Goal: Task Accomplishment & Management: Manage account settings

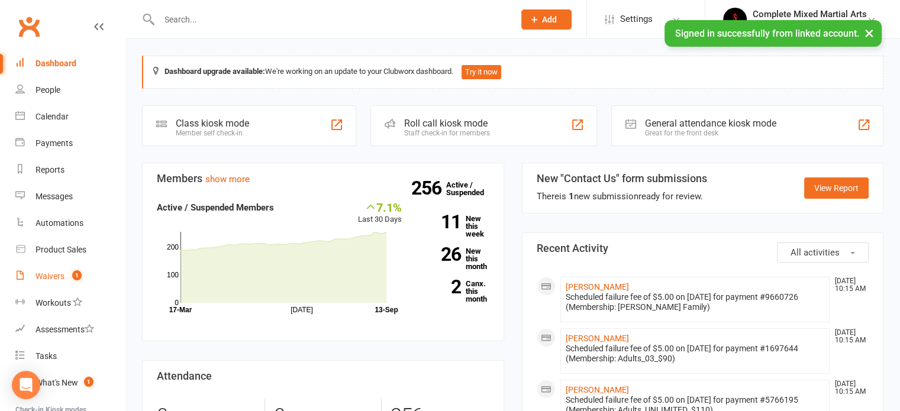
click at [62, 274] on div "Waivers" at bounding box center [49, 276] width 29 height 9
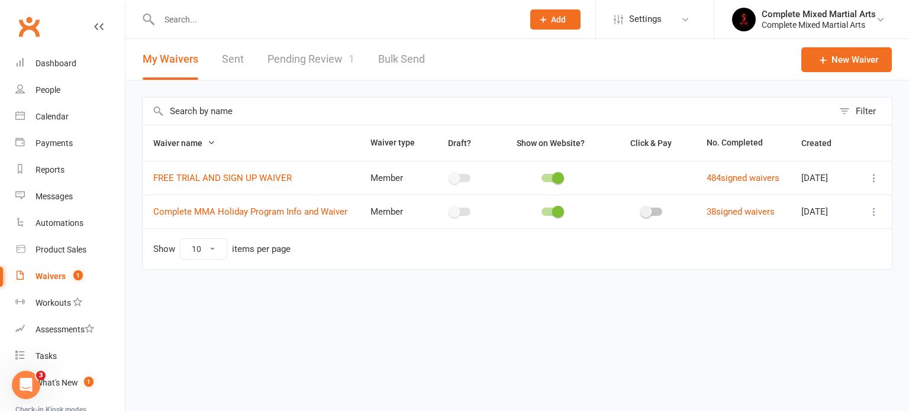
click at [296, 50] on link "Pending Review 1" at bounding box center [310, 59] width 87 height 41
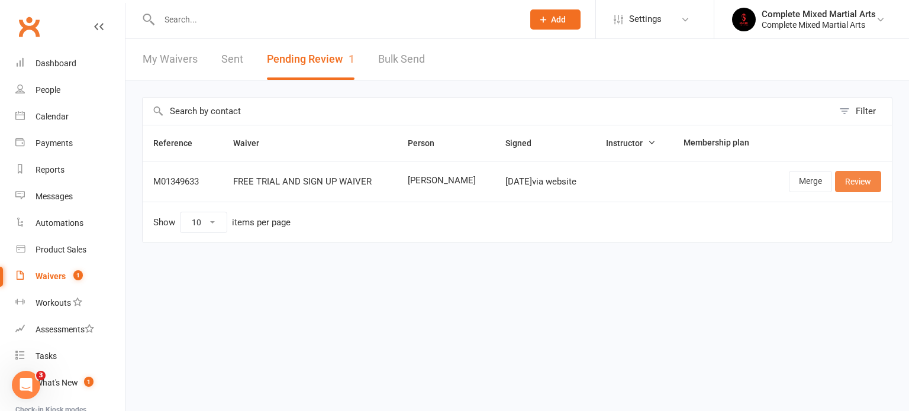
click at [859, 184] on link "Review" at bounding box center [858, 181] width 46 height 21
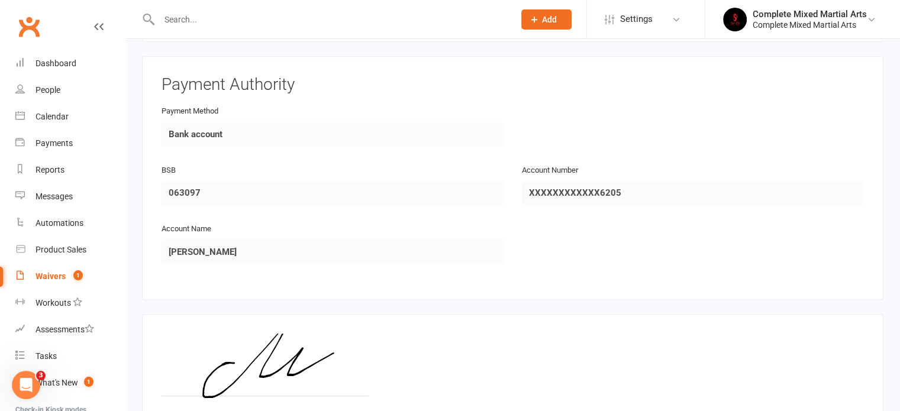
scroll to position [634, 0]
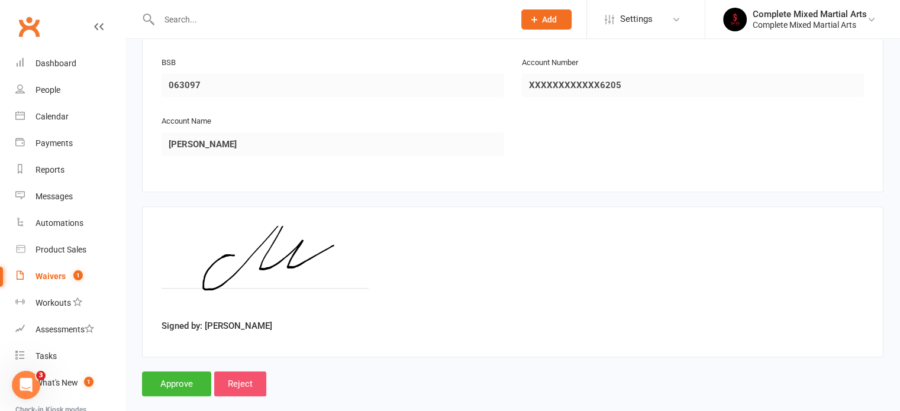
click at [238, 371] on input "Reject" at bounding box center [240, 383] width 52 height 25
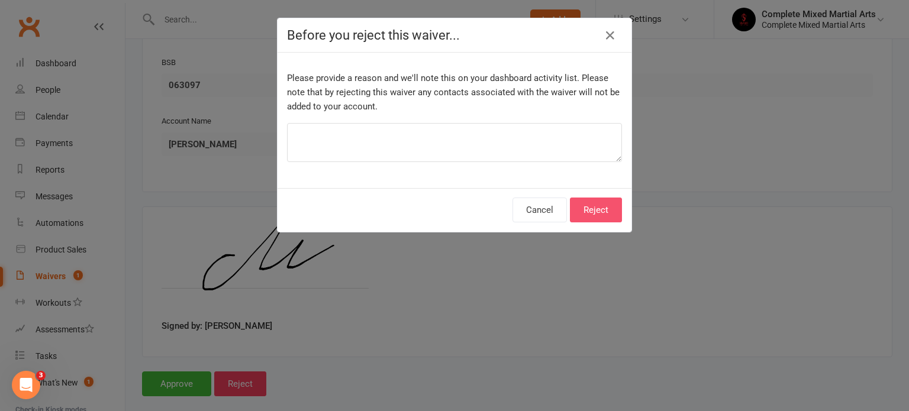
click at [600, 206] on button "Reject" at bounding box center [596, 210] width 52 height 25
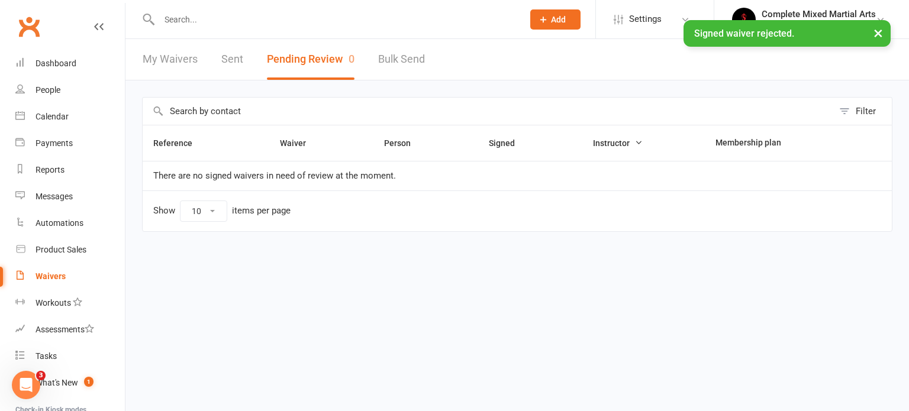
click at [159, 20] on div "× Signed waiver rejected." at bounding box center [446, 20] width 893 height 0
click at [177, 18] on input "text" at bounding box center [335, 19] width 359 height 17
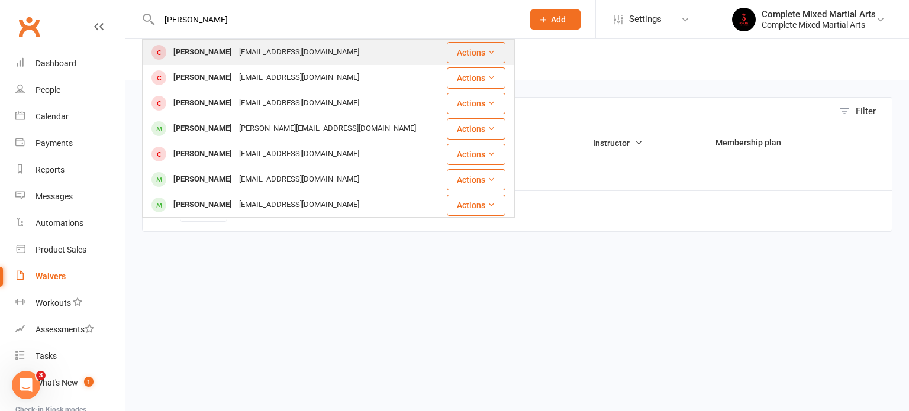
type input "[PERSON_NAME]"
click at [186, 42] on div "[PERSON_NAME] [EMAIL_ADDRESS][DOMAIN_NAME]" at bounding box center [292, 52] width 298 height 24
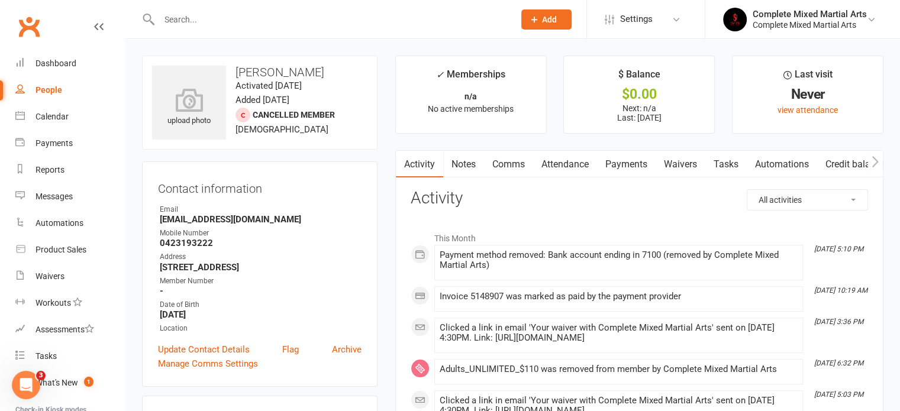
click at [183, 28] on div at bounding box center [324, 19] width 364 height 38
click at [177, 13] on input "text" at bounding box center [331, 19] width 350 height 17
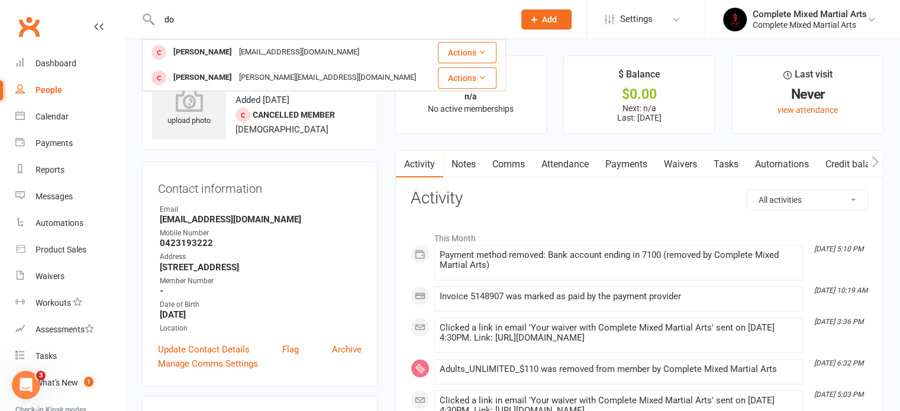
type input "d"
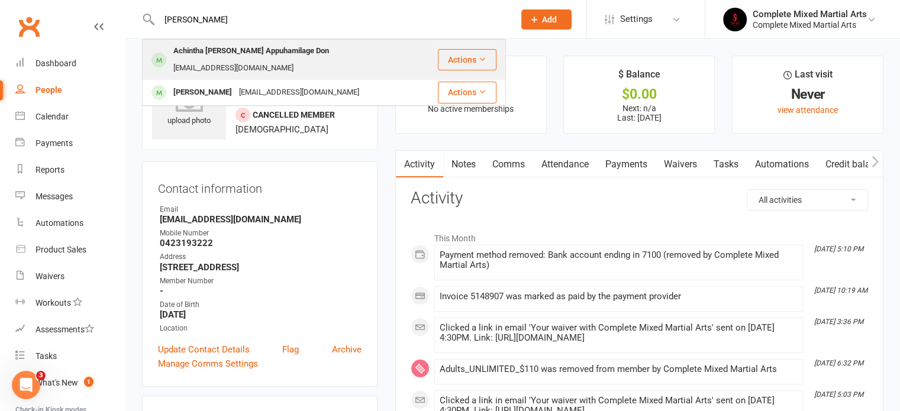
type input "[PERSON_NAME]"
click at [215, 54] on div "Achintha [PERSON_NAME] Appuhamilage Don" at bounding box center [251, 51] width 163 height 17
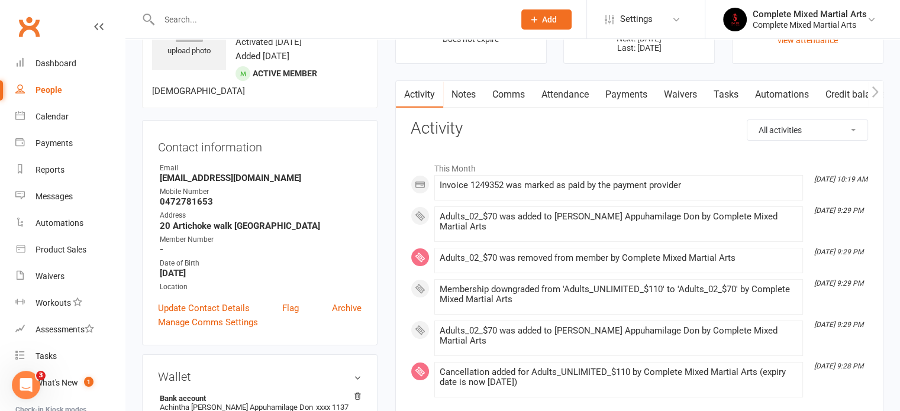
scroll to position [70, 0]
click at [633, 92] on link "Payments" at bounding box center [626, 93] width 59 height 27
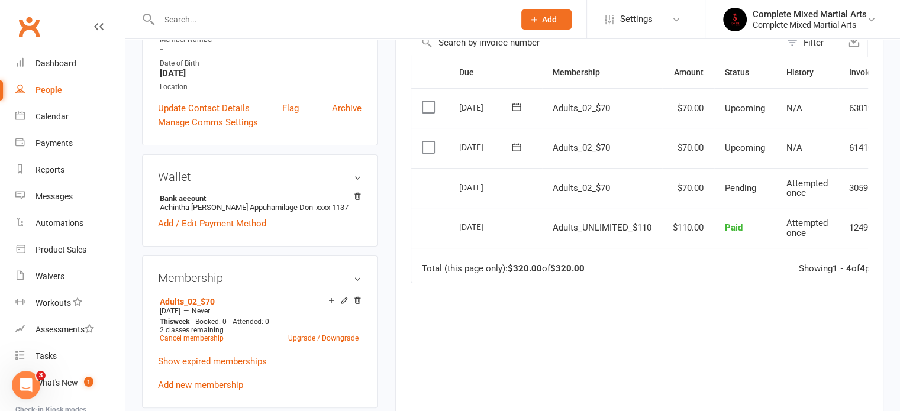
scroll to position [273, 0]
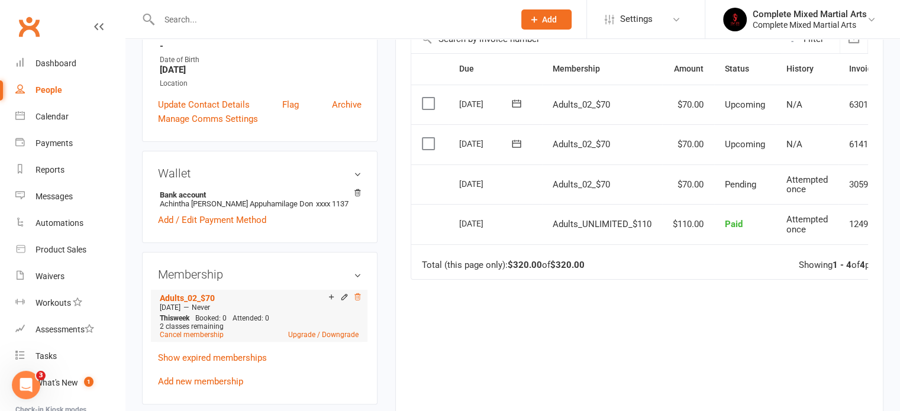
click at [358, 293] on icon at bounding box center [357, 296] width 6 height 7
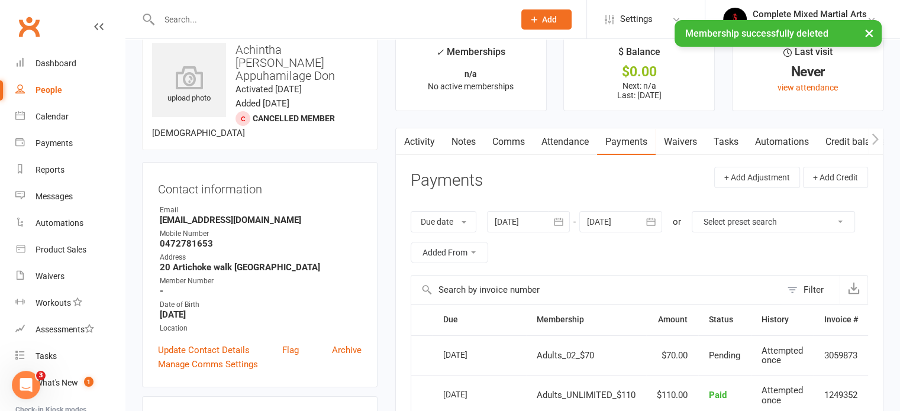
scroll to position [0, 0]
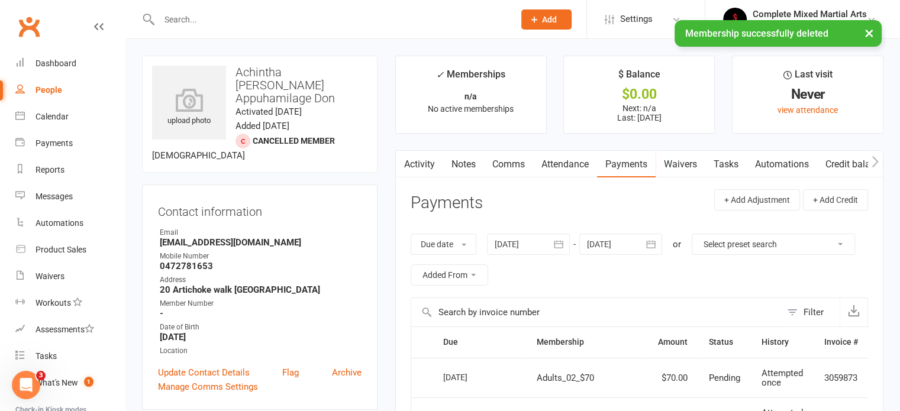
click at [234, 20] on div "× Membership successfully deleted" at bounding box center [442, 20] width 884 height 0
click at [195, 20] on div "× Membership successfully deleted" at bounding box center [442, 20] width 884 height 0
click at [175, 18] on input "text" at bounding box center [331, 19] width 350 height 17
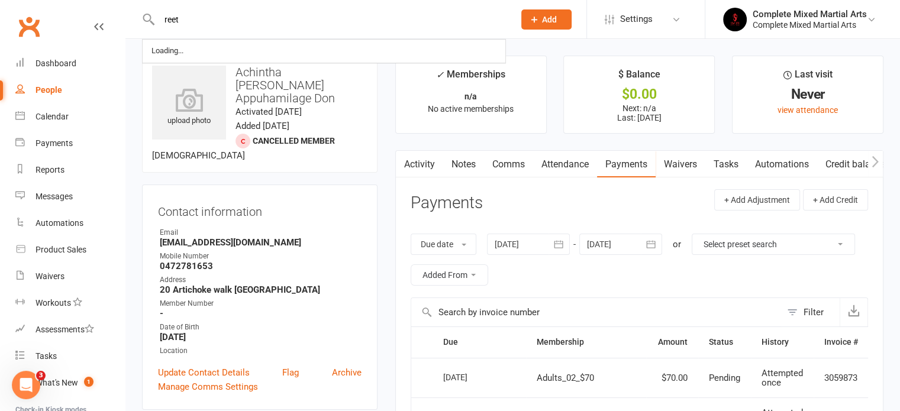
type input "reet"
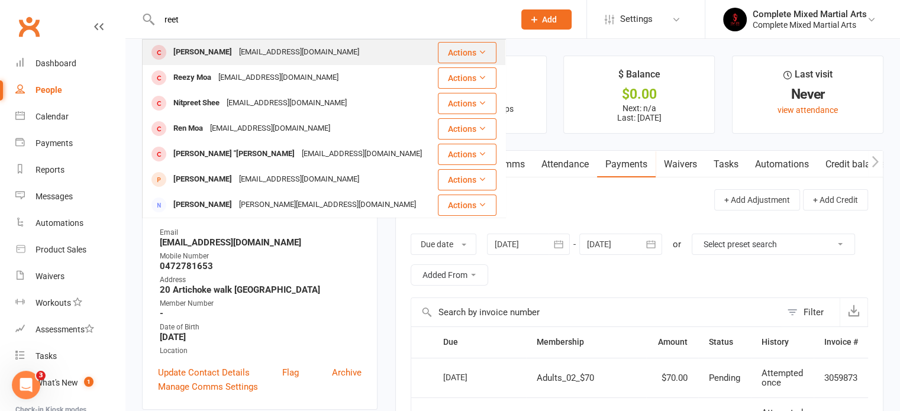
click at [199, 52] on div "[PERSON_NAME]" at bounding box center [203, 52] width 66 height 17
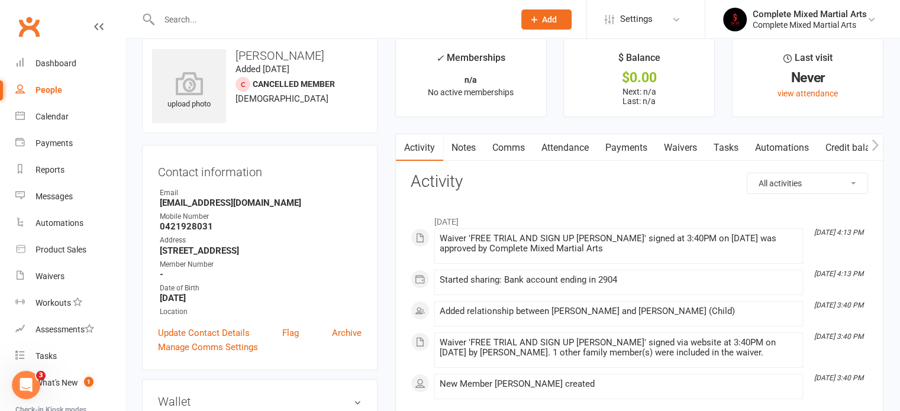
scroll to position [17, 0]
click at [627, 151] on link "Payments" at bounding box center [626, 147] width 59 height 27
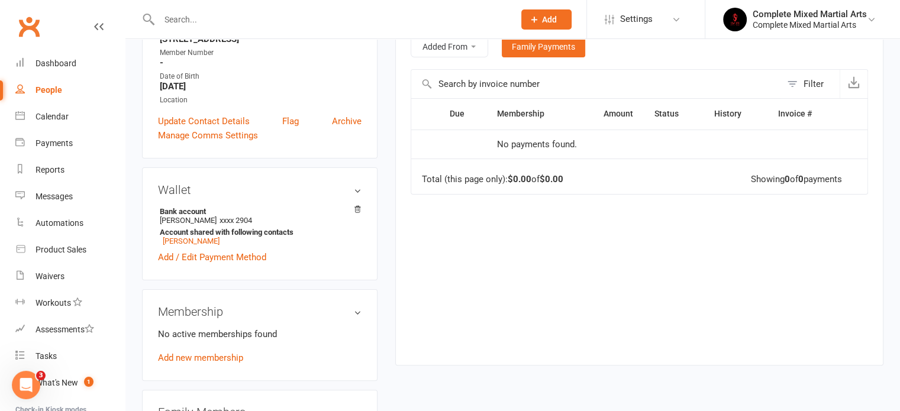
scroll to position [229, 0]
click at [180, 242] on link "[PERSON_NAME]" at bounding box center [191, 240] width 57 height 9
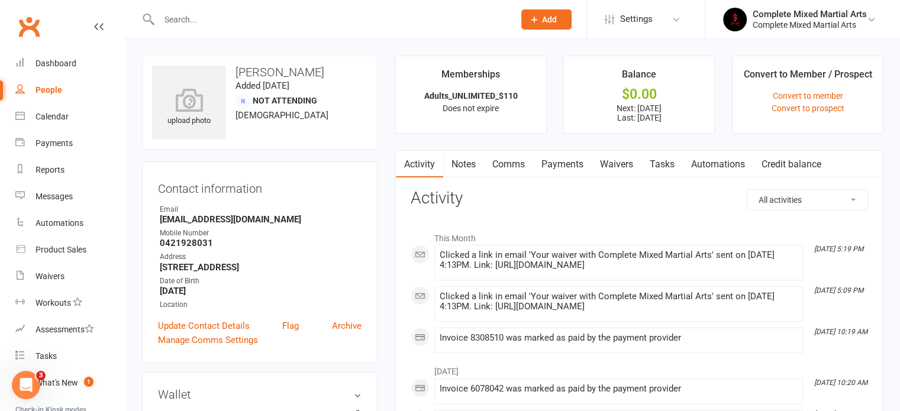
click at [578, 164] on link "Payments" at bounding box center [562, 164] width 59 height 27
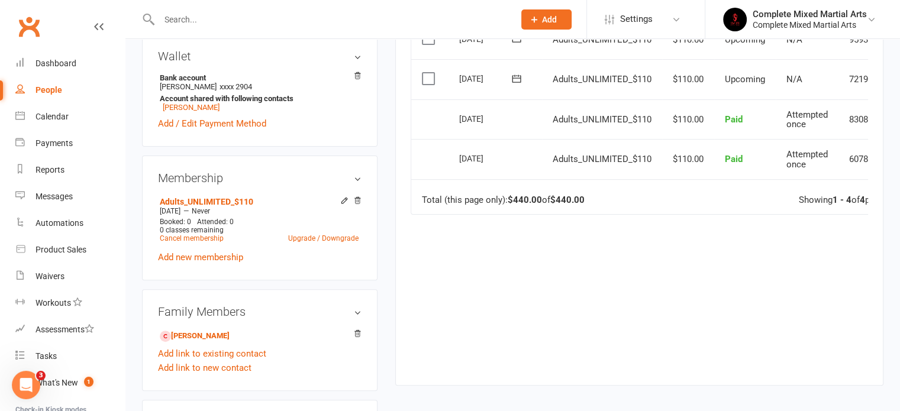
scroll to position [341, 0]
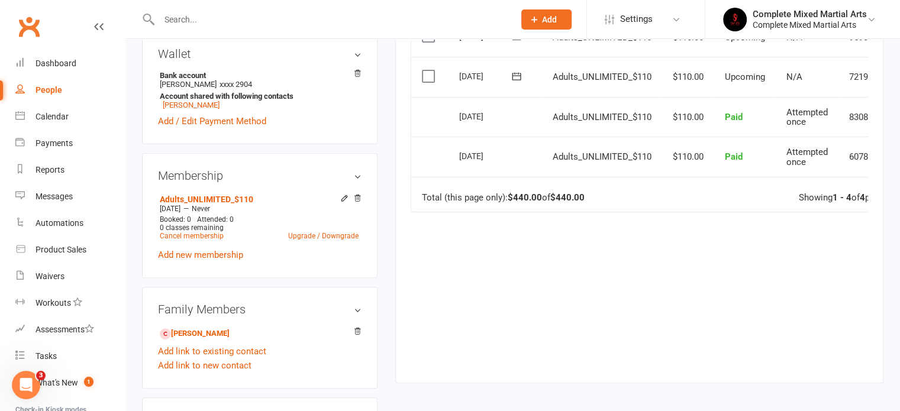
click at [361, 194] on div "Membership Adults_UNLIMITED_$110 [DATE] — Never Booked: 0 Attended: 0 0 classes…" at bounding box center [259, 215] width 235 height 125
click at [357, 197] on icon at bounding box center [357, 198] width 8 height 8
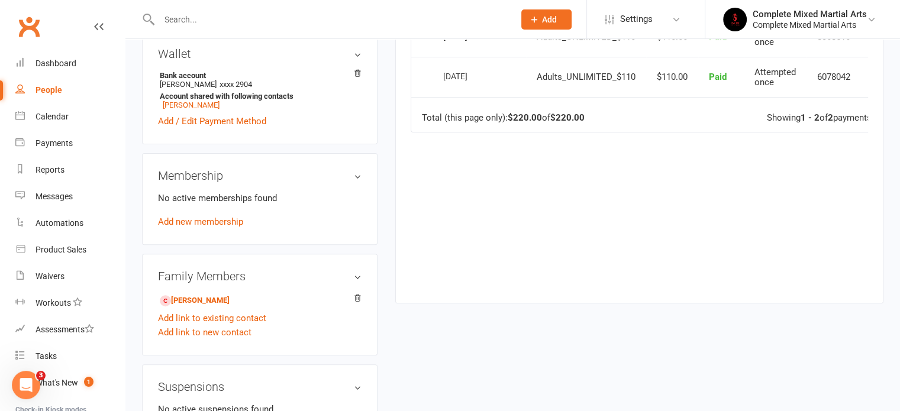
click at [188, 9] on div at bounding box center [324, 19] width 364 height 38
click at [187, 18] on input "text" at bounding box center [331, 19] width 350 height 17
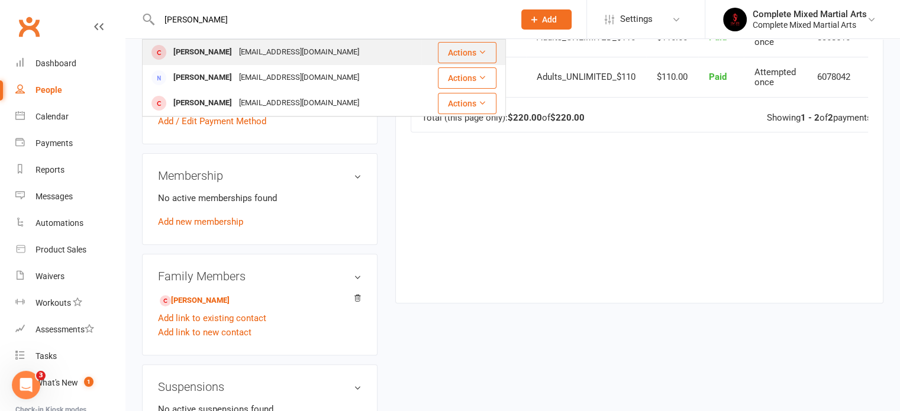
type input "[PERSON_NAME]"
click at [241, 51] on div "[EMAIL_ADDRESS][DOMAIN_NAME]" at bounding box center [298, 52] width 127 height 17
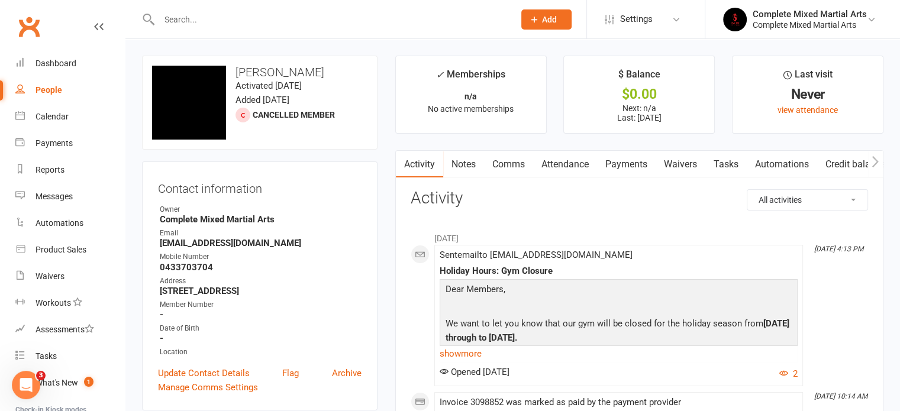
click at [265, 14] on input "text" at bounding box center [331, 19] width 350 height 17
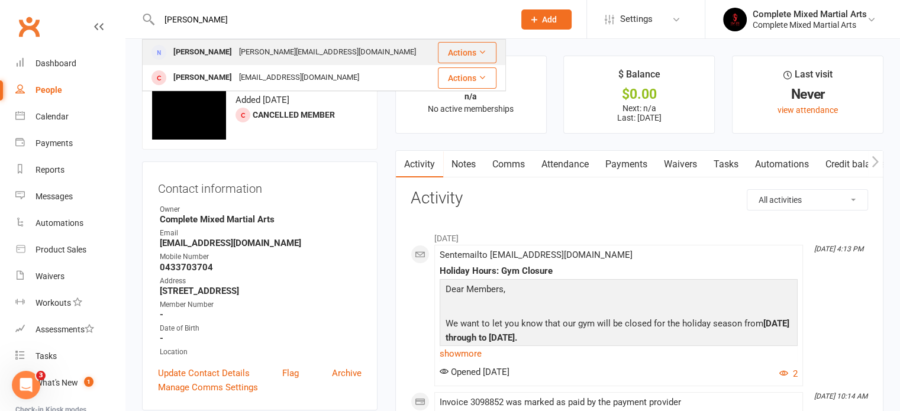
type input "[PERSON_NAME]"
click at [266, 51] on div "[PERSON_NAME][EMAIL_ADDRESS][DOMAIN_NAME]" at bounding box center [327, 52] width 184 height 17
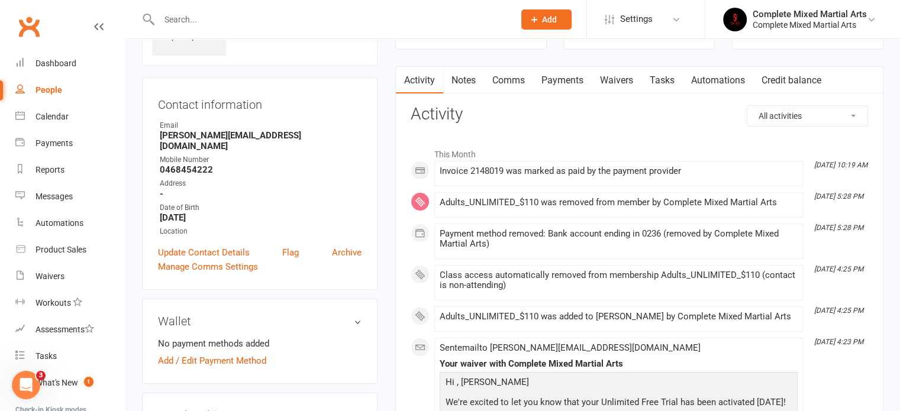
scroll to position [83, 0]
click at [573, 83] on link "Payments" at bounding box center [562, 81] width 59 height 27
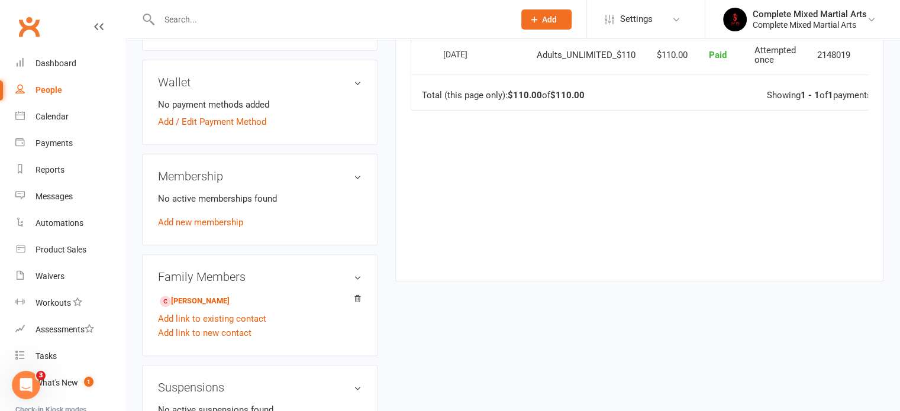
scroll to position [325, 0]
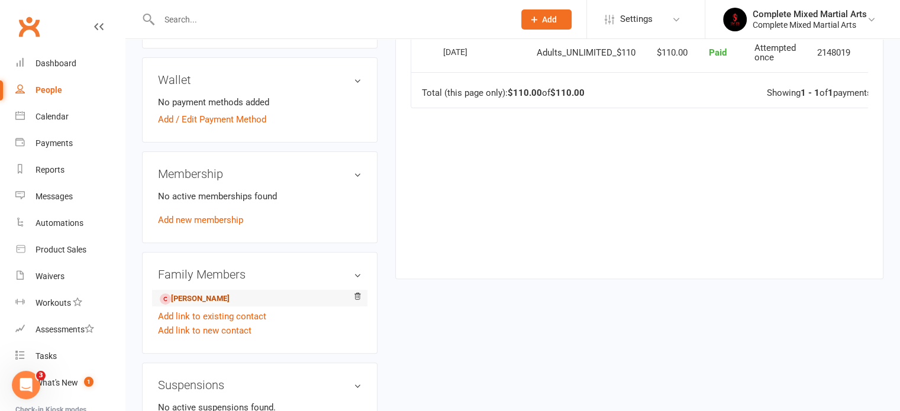
click at [219, 293] on link "[PERSON_NAME]" at bounding box center [195, 299] width 70 height 12
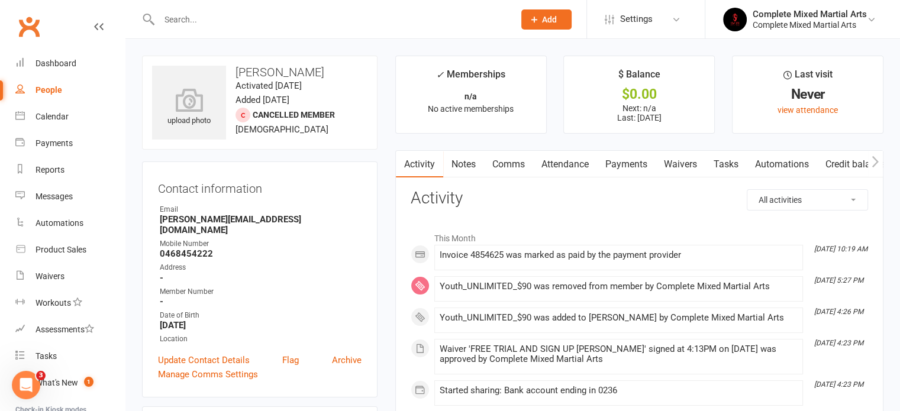
click at [636, 152] on link "Payments" at bounding box center [626, 164] width 59 height 27
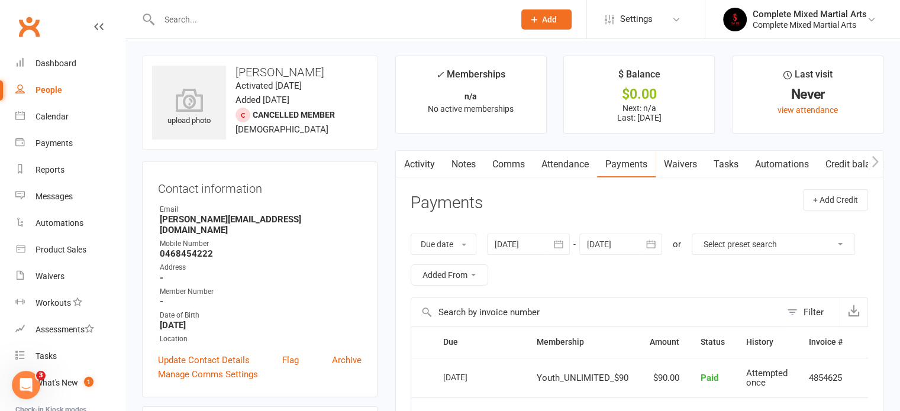
click at [183, 17] on input "text" at bounding box center [331, 19] width 350 height 17
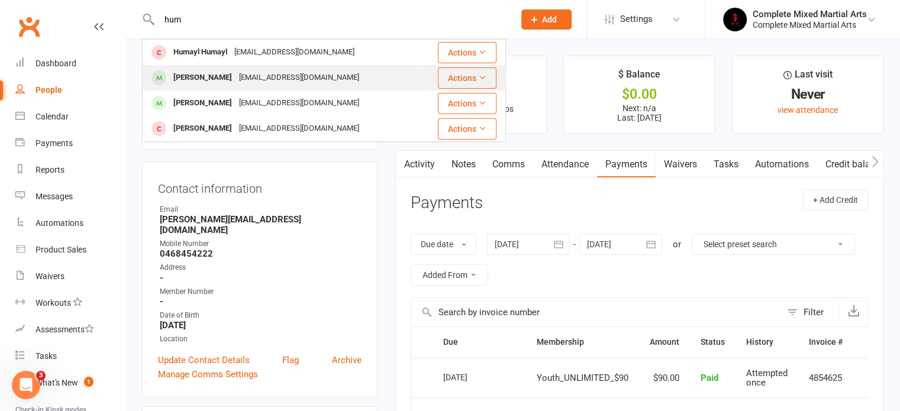
type input "hum"
click at [210, 84] on div "[PERSON_NAME]" at bounding box center [203, 77] width 66 height 17
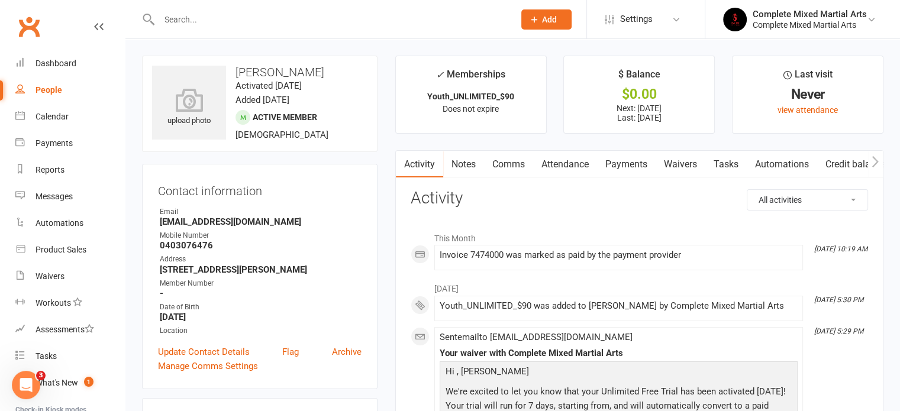
click at [217, 21] on input "text" at bounding box center [331, 19] width 350 height 17
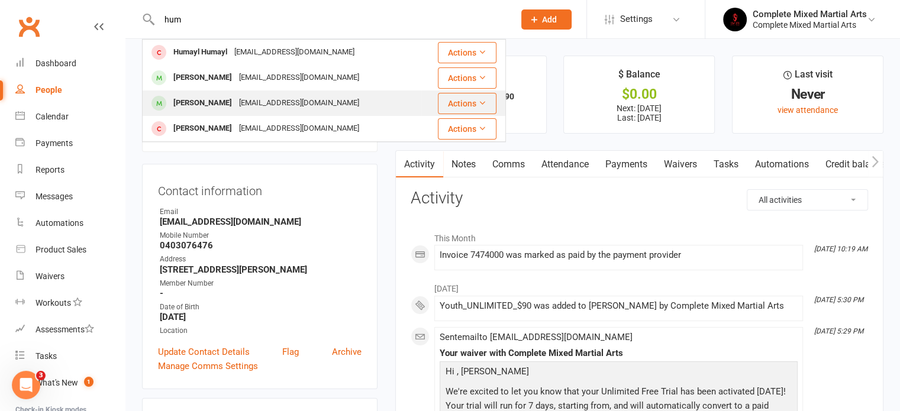
type input "hum"
click at [222, 103] on div "[PERSON_NAME]" at bounding box center [203, 103] width 66 height 17
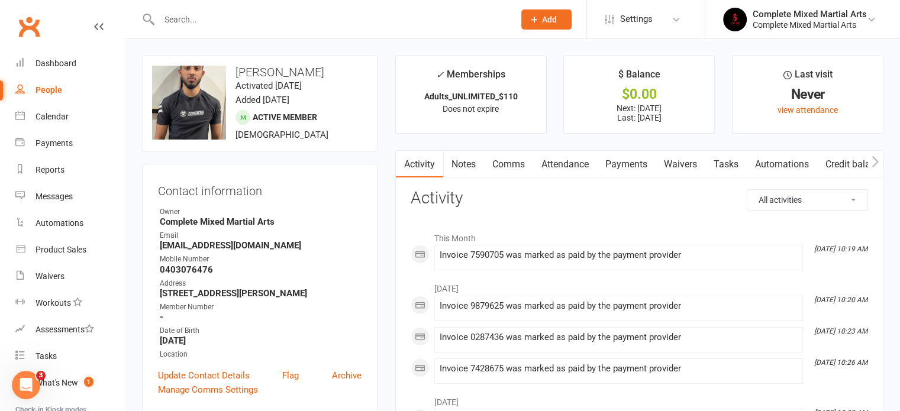
click at [612, 164] on link "Payments" at bounding box center [626, 164] width 59 height 27
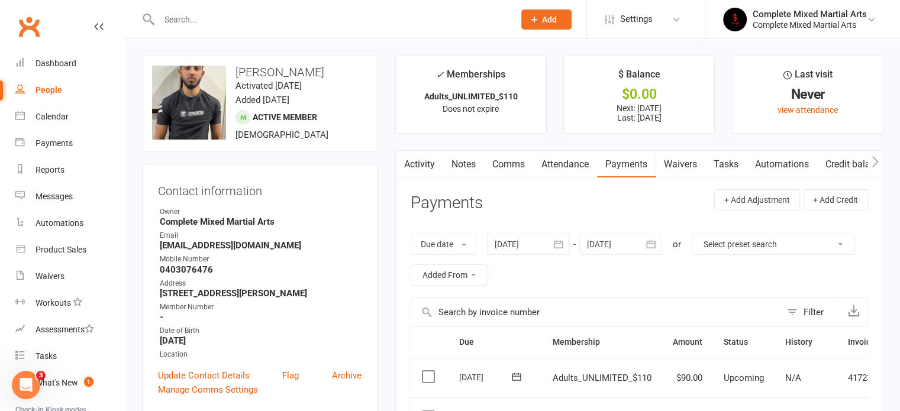
click at [241, 23] on input "text" at bounding box center [331, 19] width 350 height 17
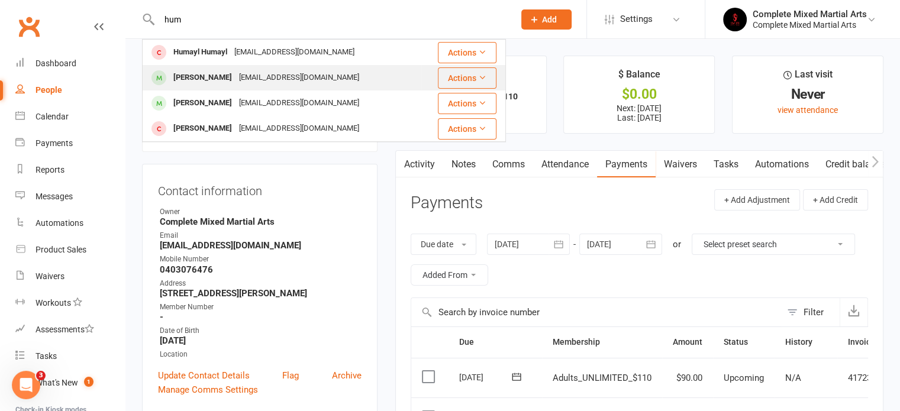
type input "hum"
click at [266, 78] on div "[EMAIL_ADDRESS][DOMAIN_NAME]" at bounding box center [298, 77] width 127 height 17
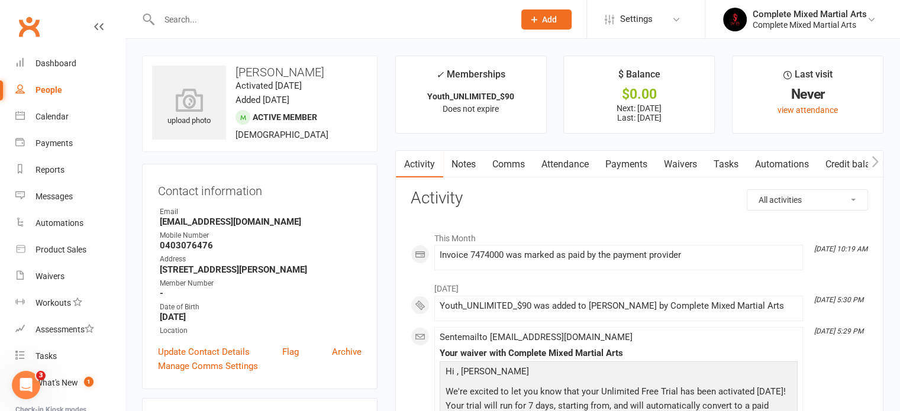
click at [622, 173] on link "Payments" at bounding box center [626, 164] width 59 height 27
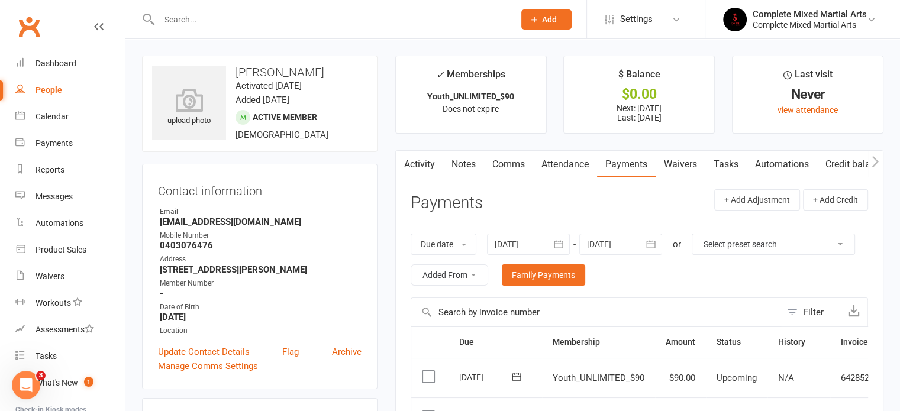
click at [265, 18] on input "text" at bounding box center [331, 19] width 350 height 17
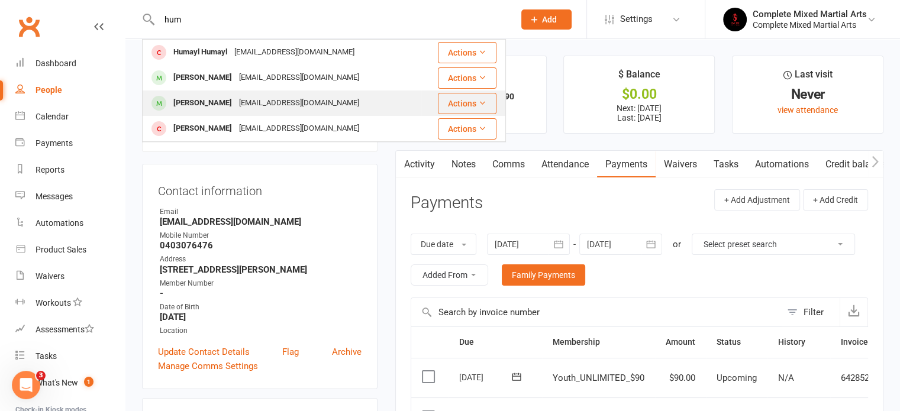
type input "hum"
click at [240, 104] on div "[EMAIL_ADDRESS][DOMAIN_NAME]" at bounding box center [298, 103] width 127 height 17
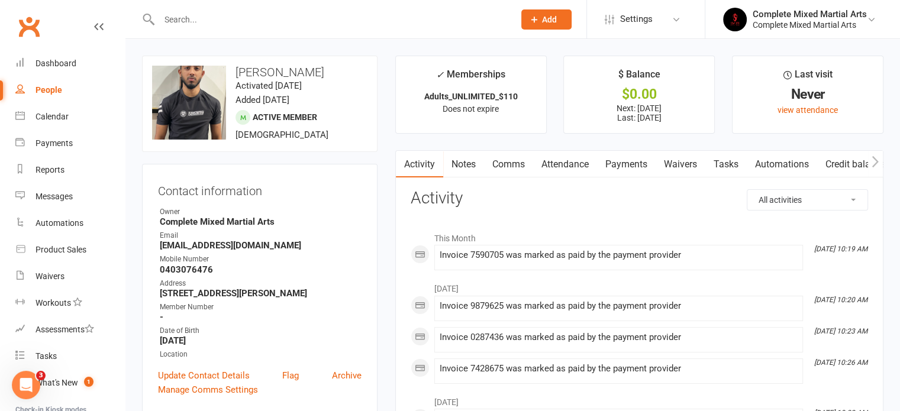
click at [627, 165] on link "Payments" at bounding box center [626, 164] width 59 height 27
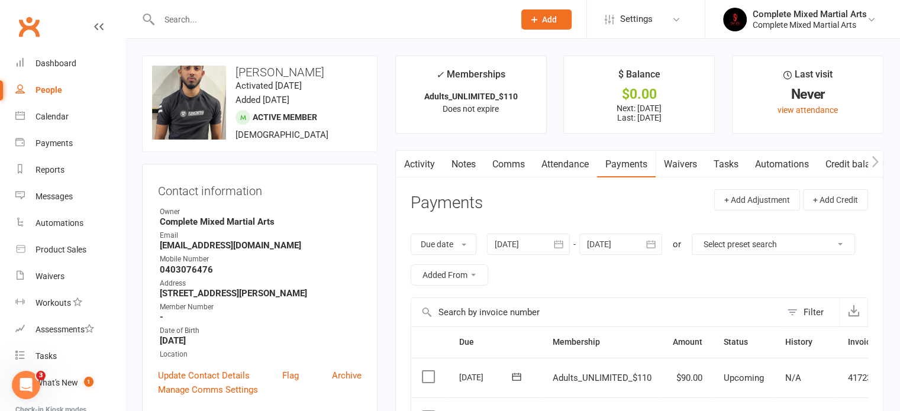
click at [376, 17] on input "text" at bounding box center [331, 19] width 350 height 17
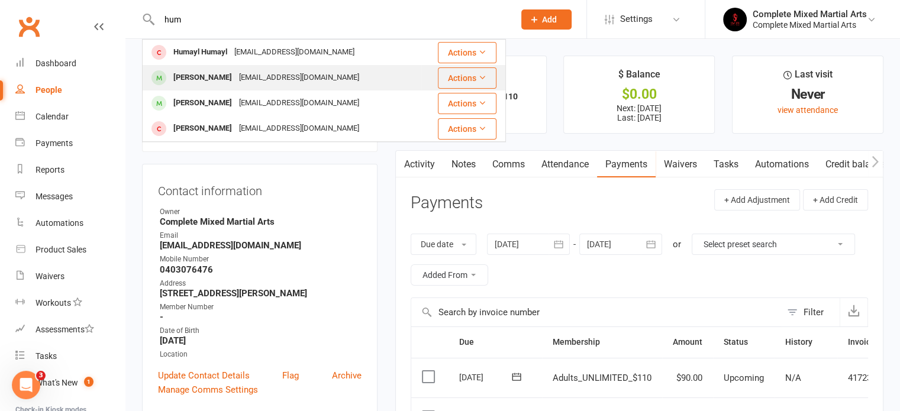
type input "hum"
click at [307, 82] on div "[EMAIL_ADDRESS][DOMAIN_NAME]" at bounding box center [298, 77] width 127 height 17
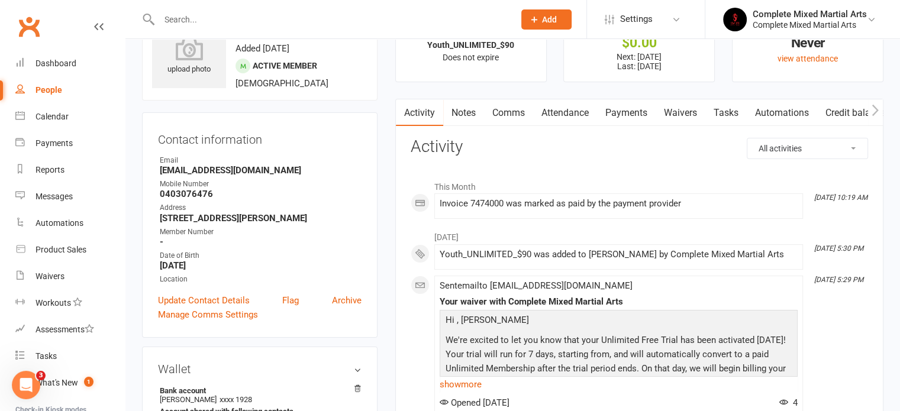
scroll to position [2, 0]
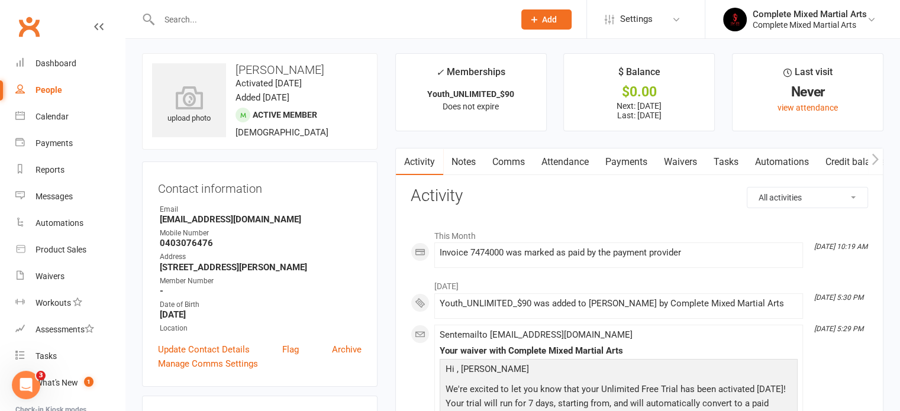
click at [632, 167] on link "Payments" at bounding box center [626, 161] width 59 height 27
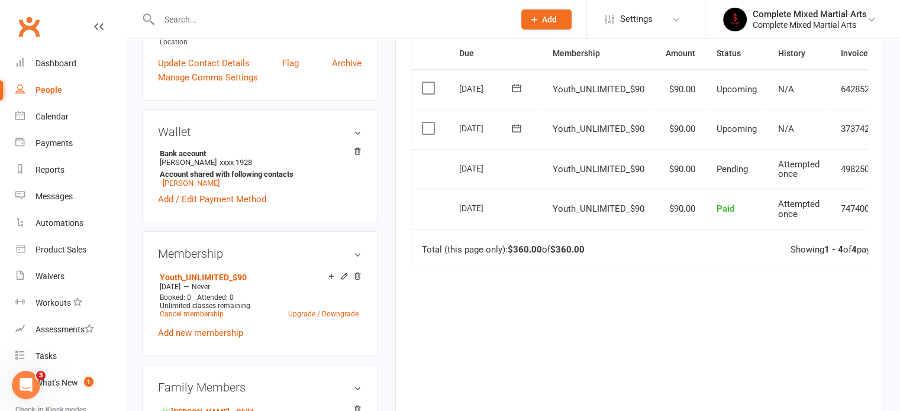
scroll to position [300, 0]
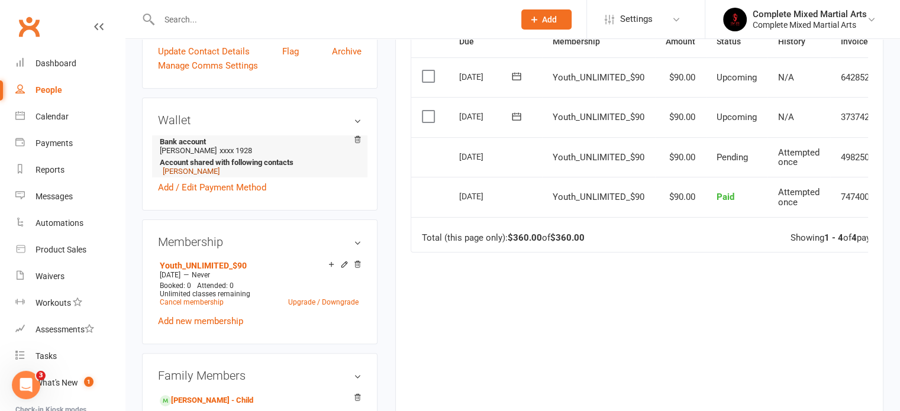
click at [192, 172] on link "[PERSON_NAME]" at bounding box center [191, 171] width 57 height 9
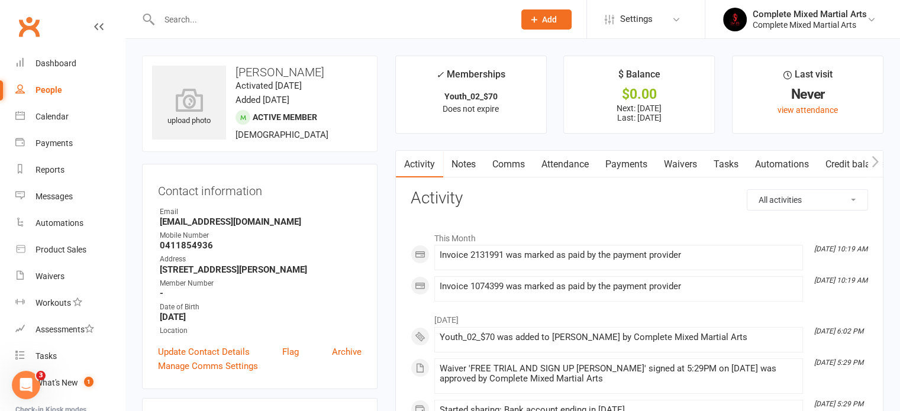
click at [634, 160] on link "Payments" at bounding box center [626, 164] width 59 height 27
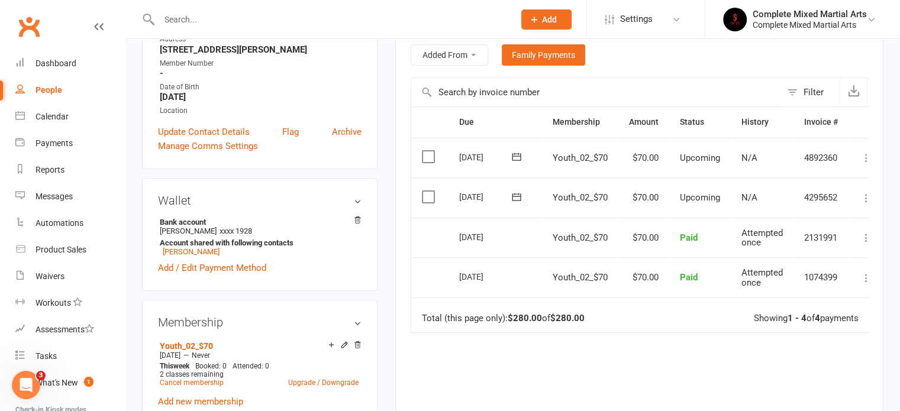
scroll to position [222, 0]
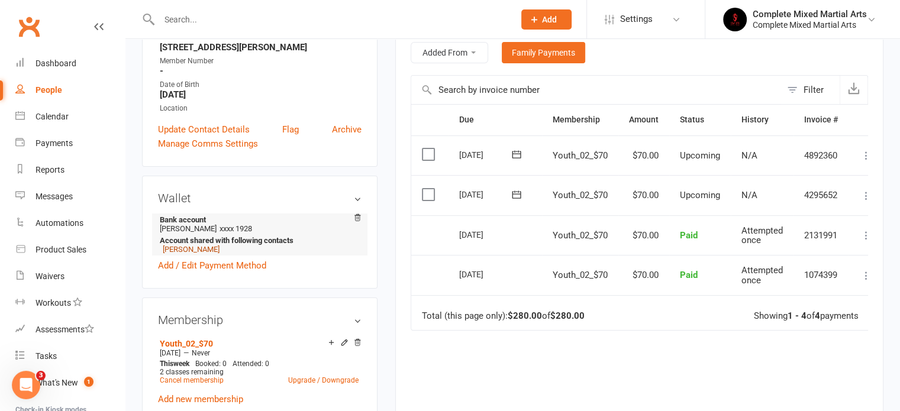
click at [202, 253] on link "[PERSON_NAME]" at bounding box center [191, 249] width 57 height 9
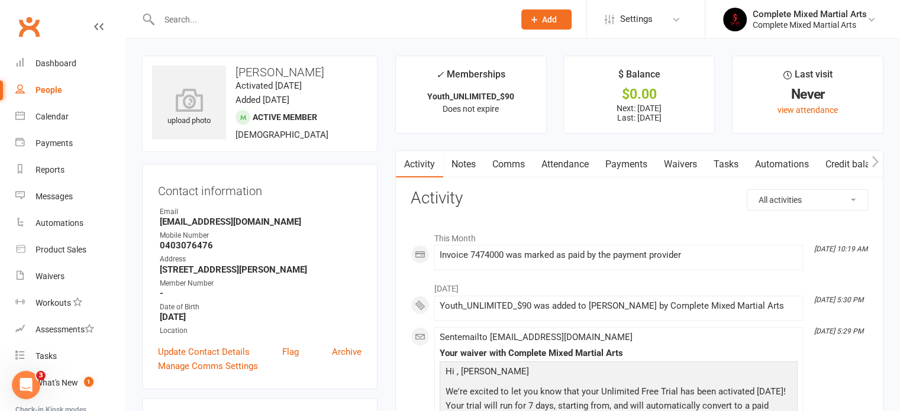
click at [619, 162] on link "Payments" at bounding box center [626, 164] width 59 height 27
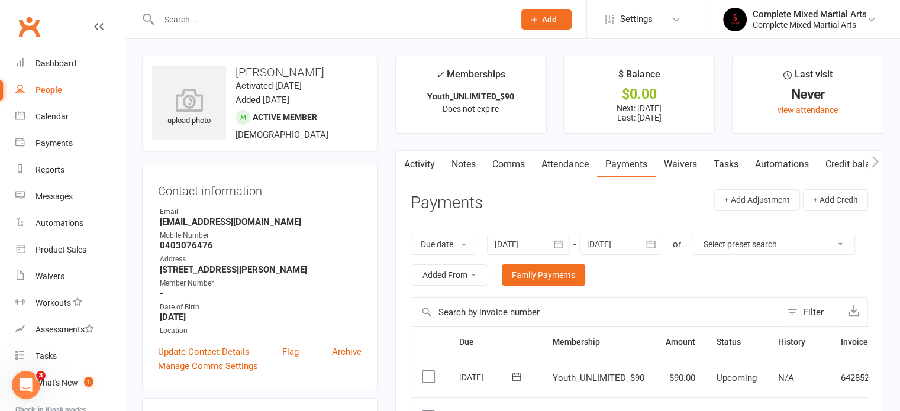
click at [277, 18] on input "text" at bounding box center [331, 19] width 350 height 17
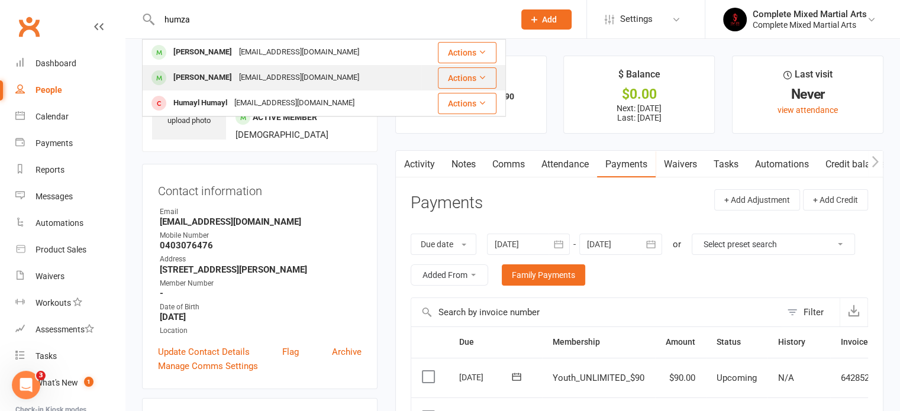
type input "humza"
click at [241, 82] on div "[EMAIL_ADDRESS][DOMAIN_NAME]" at bounding box center [298, 77] width 127 height 17
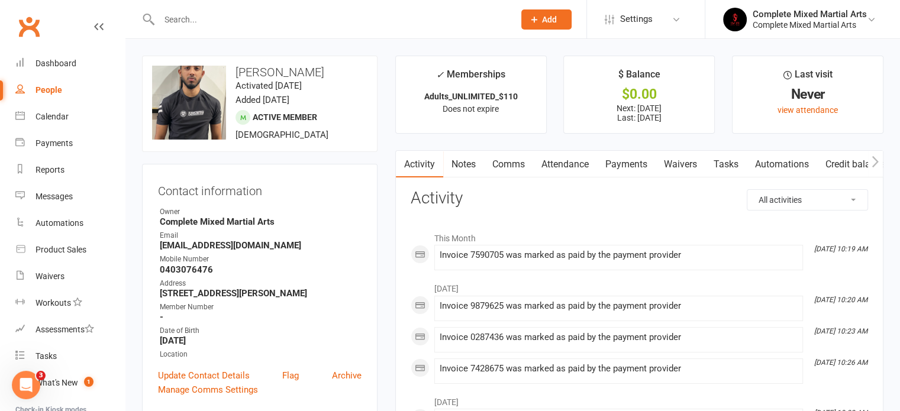
click at [633, 164] on link "Payments" at bounding box center [626, 164] width 59 height 27
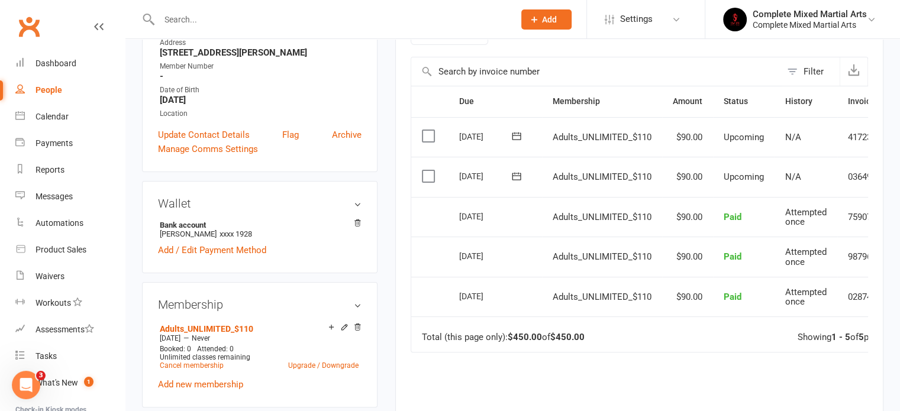
scroll to position [247, 0]
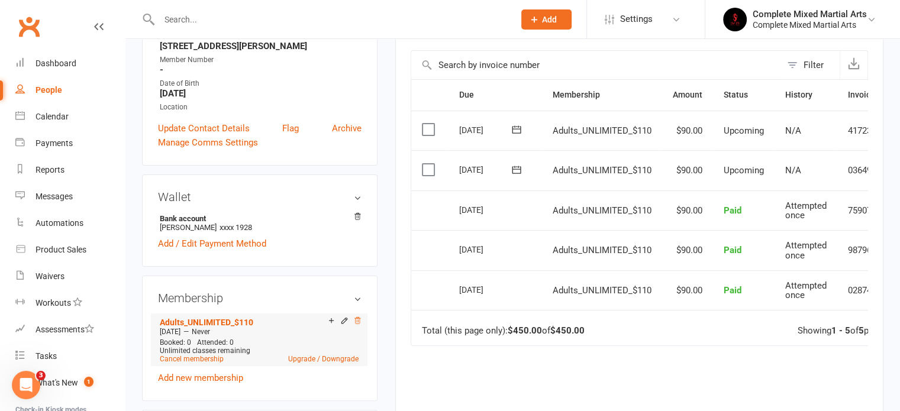
click at [357, 321] on icon at bounding box center [357, 320] width 6 height 7
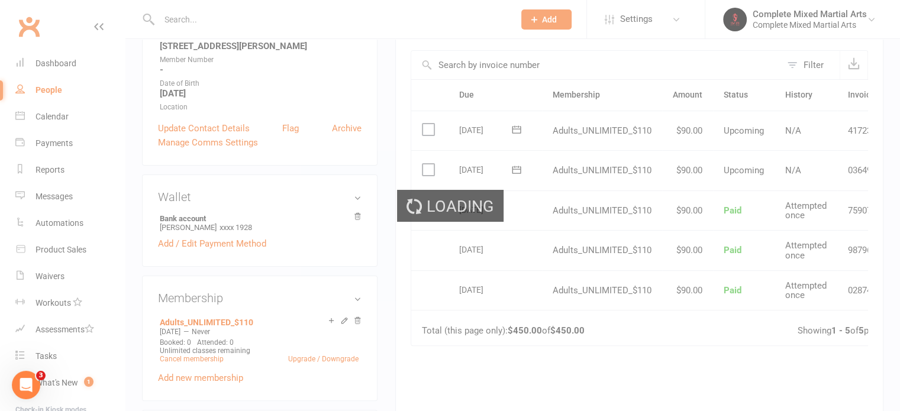
scroll to position [245, 0]
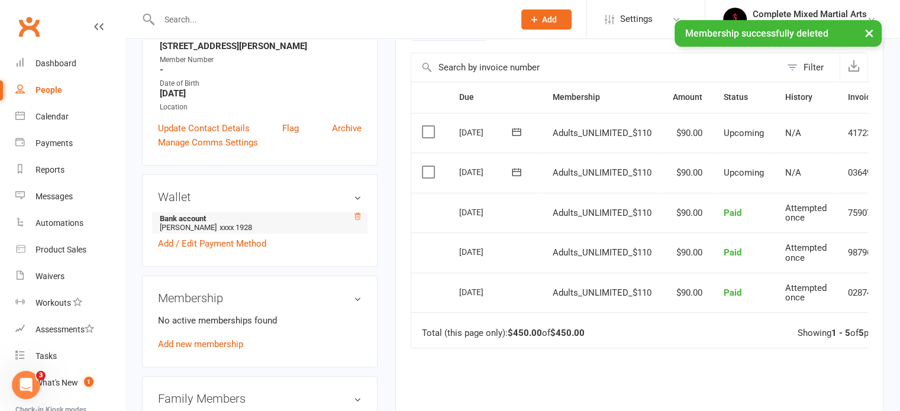
click at [357, 217] on icon at bounding box center [357, 216] width 8 height 8
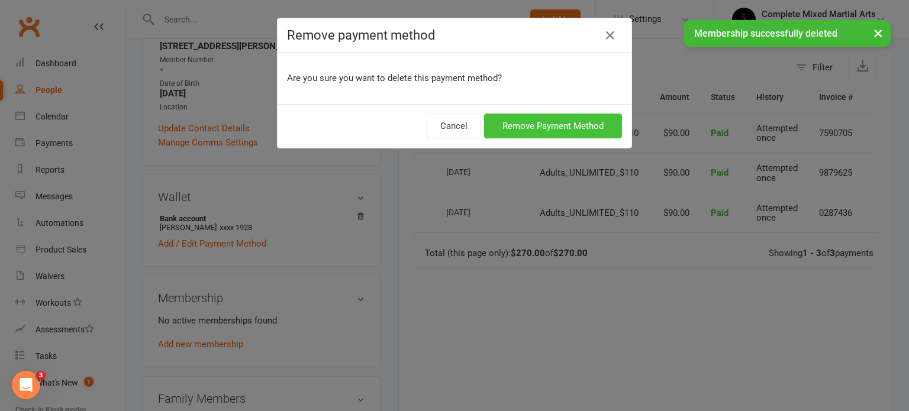
click at [515, 130] on button "Remove Payment Method" at bounding box center [553, 126] width 138 height 25
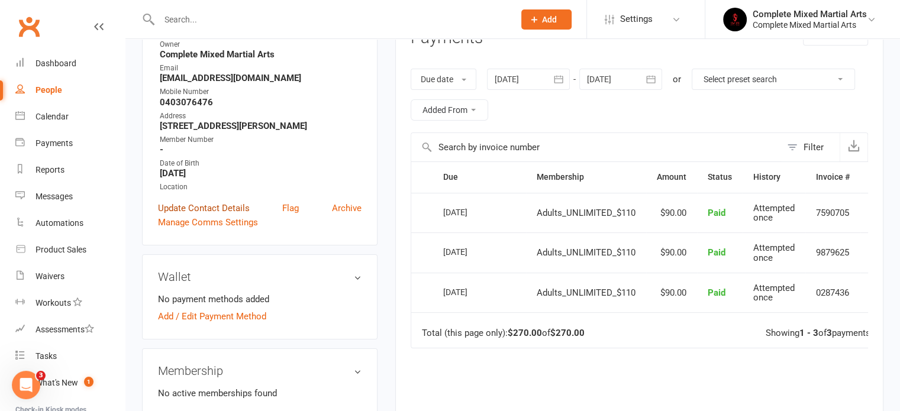
scroll to position [0, 0]
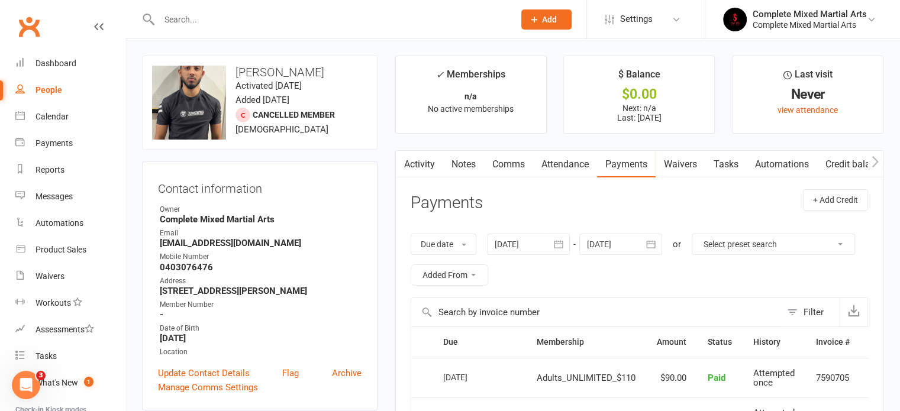
click at [238, 19] on input "text" at bounding box center [331, 19] width 350 height 17
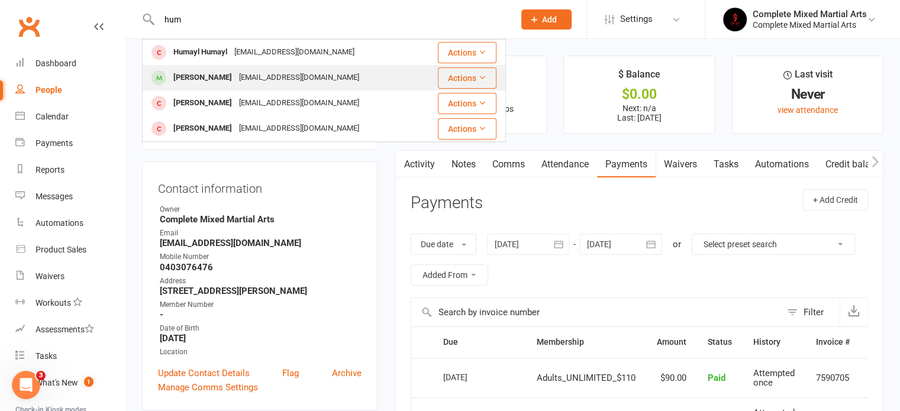
type input "hum"
click at [221, 78] on div "[PERSON_NAME]" at bounding box center [203, 77] width 66 height 17
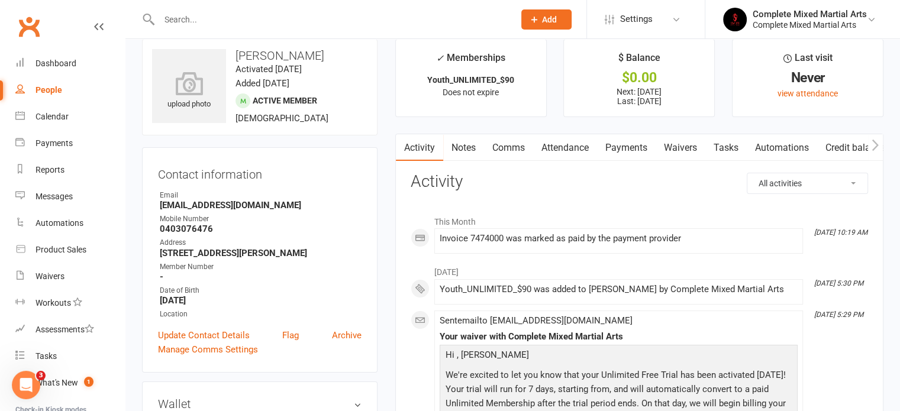
scroll to position [4, 0]
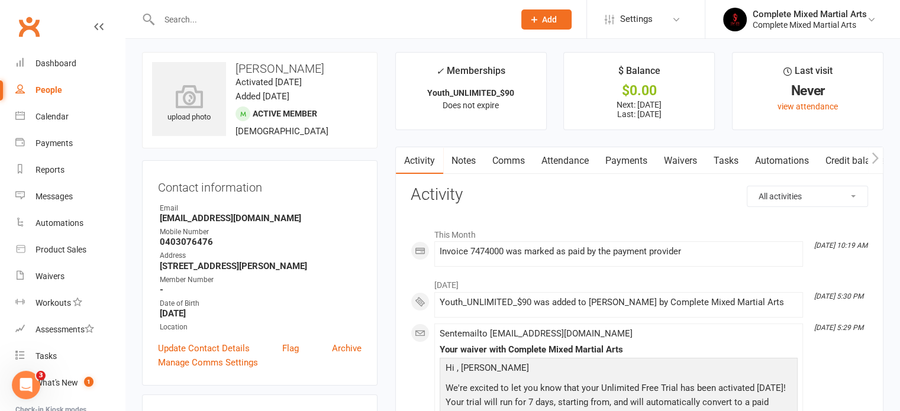
click at [619, 156] on link "Payments" at bounding box center [626, 160] width 59 height 27
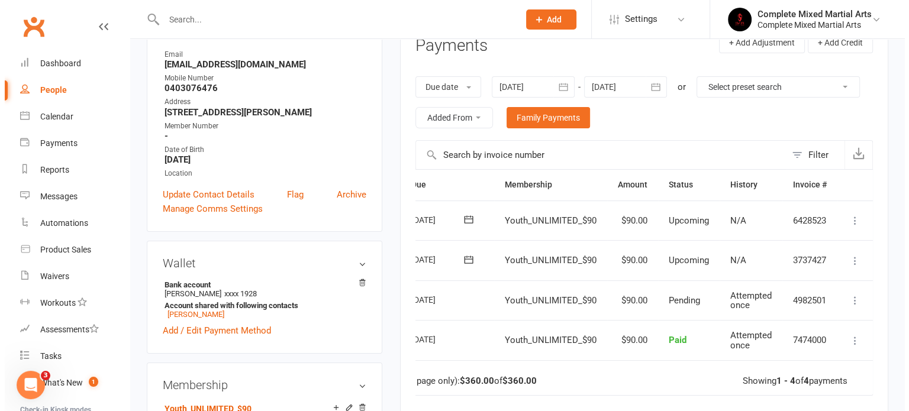
scroll to position [156, 0]
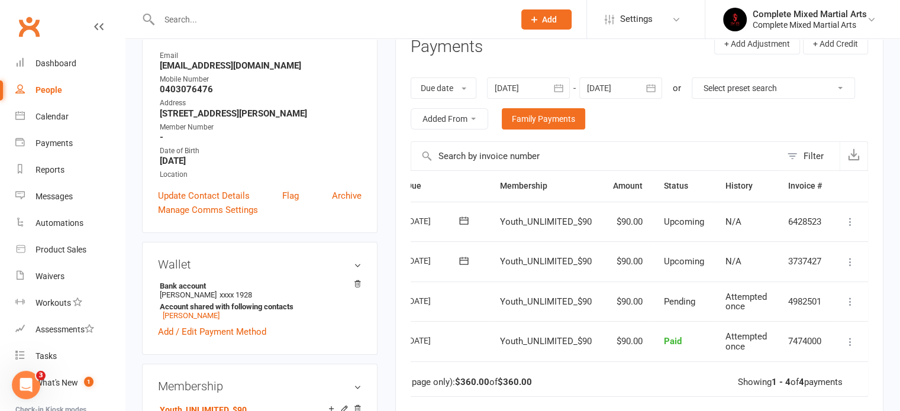
click at [848, 261] on icon at bounding box center [850, 262] width 12 height 12
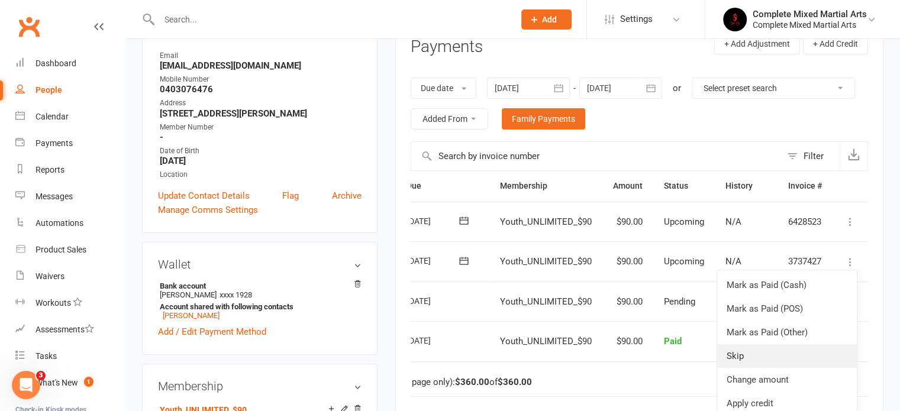
click at [769, 360] on link "Skip" at bounding box center [787, 356] width 140 height 24
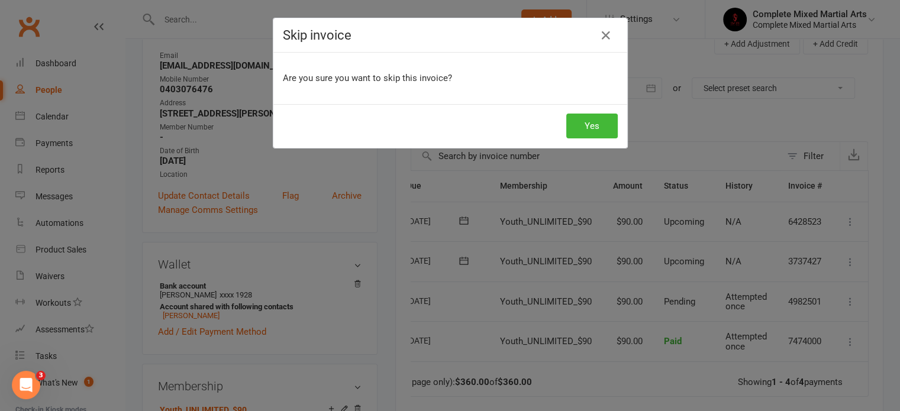
scroll to position [0, 47]
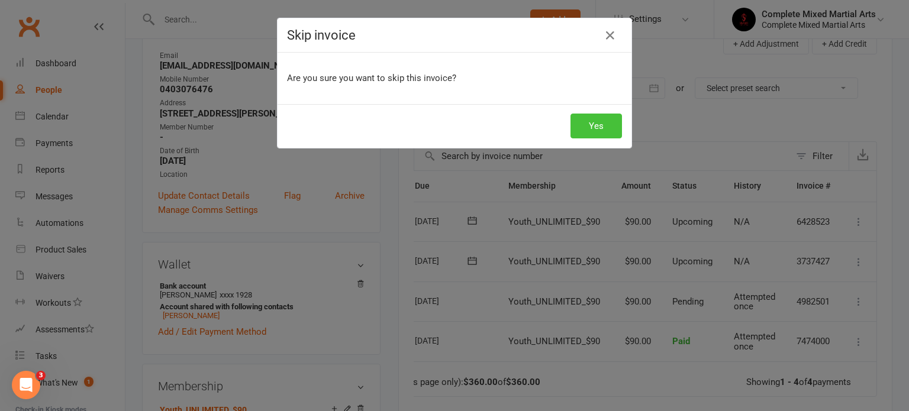
click at [592, 125] on button "Yes" at bounding box center [595, 126] width 51 height 25
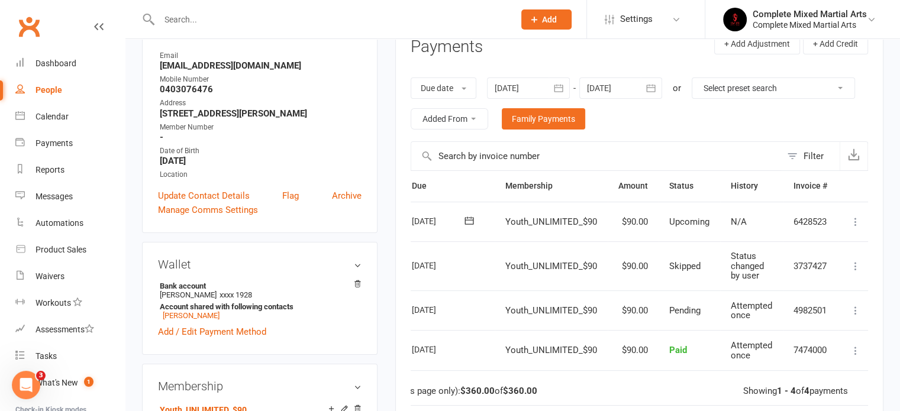
scroll to position [0, 0]
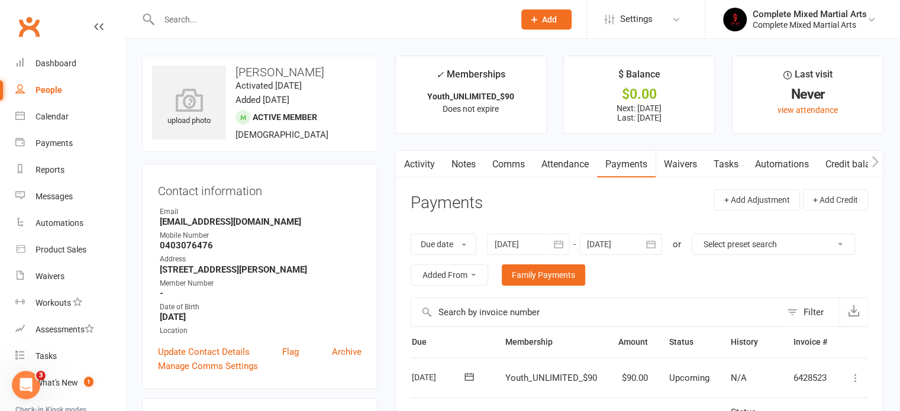
drag, startPoint x: 108, startPoint y: 95, endPoint x: 92, endPoint y: 86, distance: 18.0
click at [108, 95] on link "People" at bounding box center [69, 90] width 109 height 27
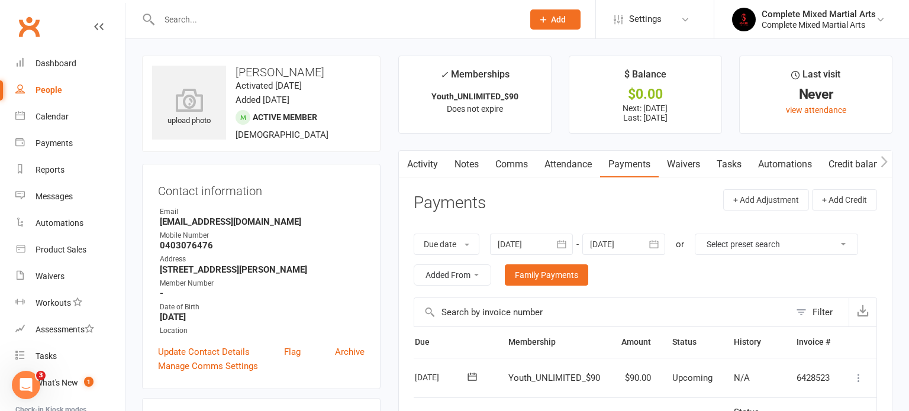
select select "100"
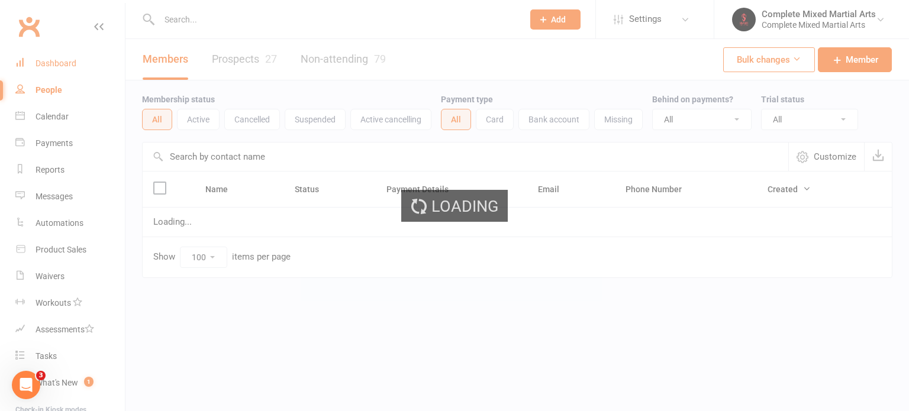
click at [49, 71] on link "Dashboard" at bounding box center [69, 63] width 109 height 27
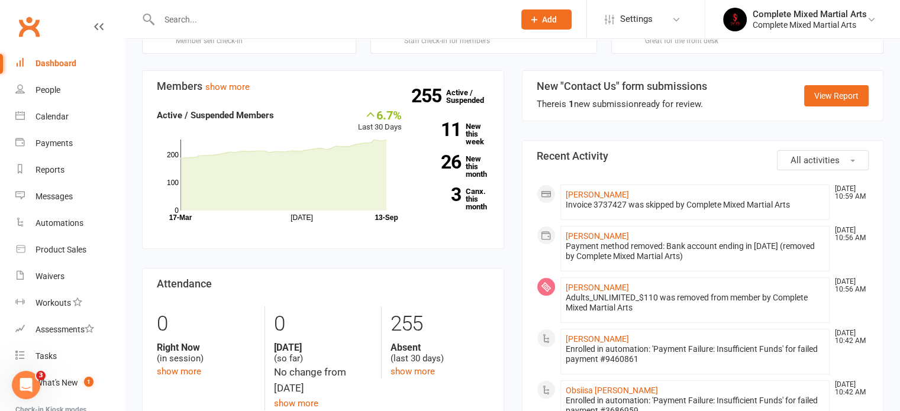
scroll to position [92, 0]
click at [605, 334] on link "[PERSON_NAME]" at bounding box center [596, 338] width 63 height 9
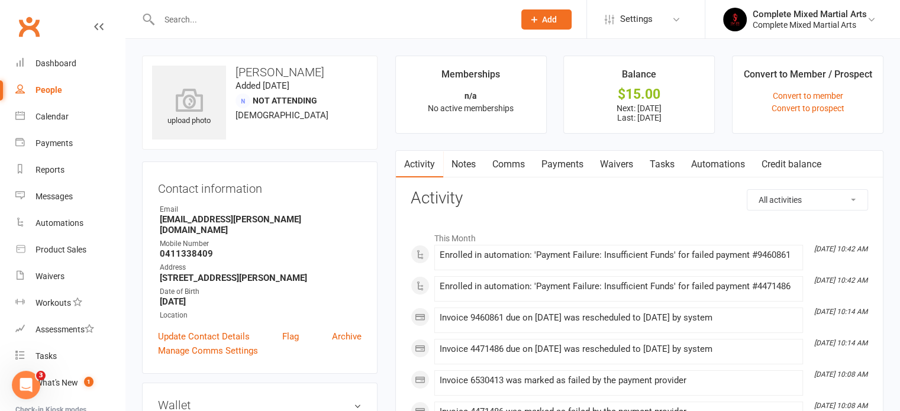
click at [578, 169] on link "Payments" at bounding box center [562, 164] width 59 height 27
click at [0, 0] on div "Loading" at bounding box center [0, 0] width 0 height 0
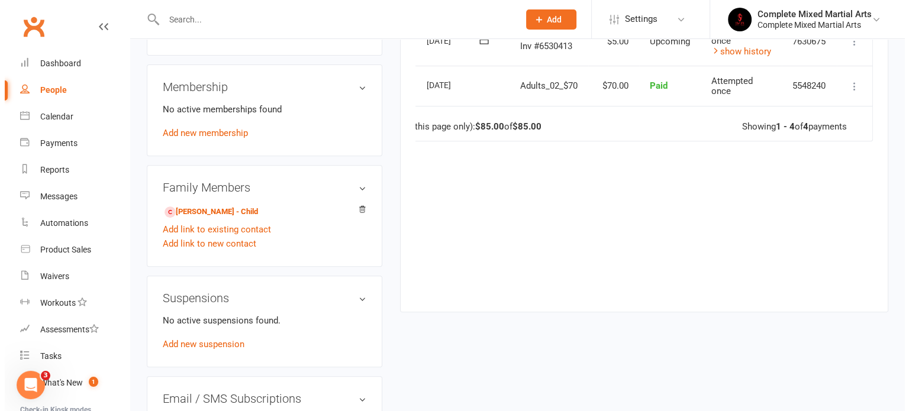
scroll to position [302, 0]
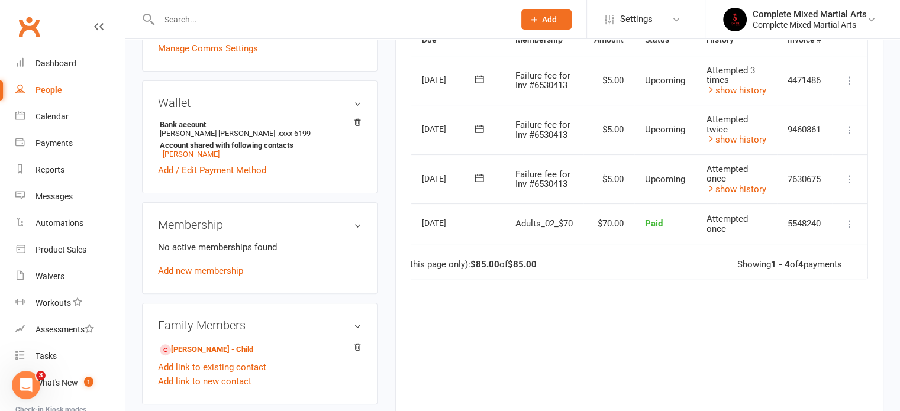
click at [852, 186] on td "Mark as Paid (Cash) [PERSON_NAME] as Paid (POS) Mark as Paid (Other) Skip Chang…" at bounding box center [849, 179] width 35 height 50
click at [851, 182] on icon at bounding box center [850, 179] width 12 height 12
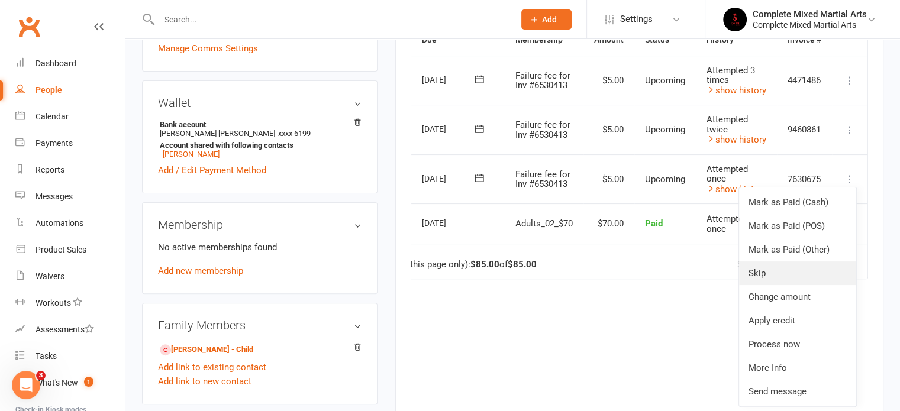
click at [784, 273] on link "Skip" at bounding box center [797, 273] width 117 height 24
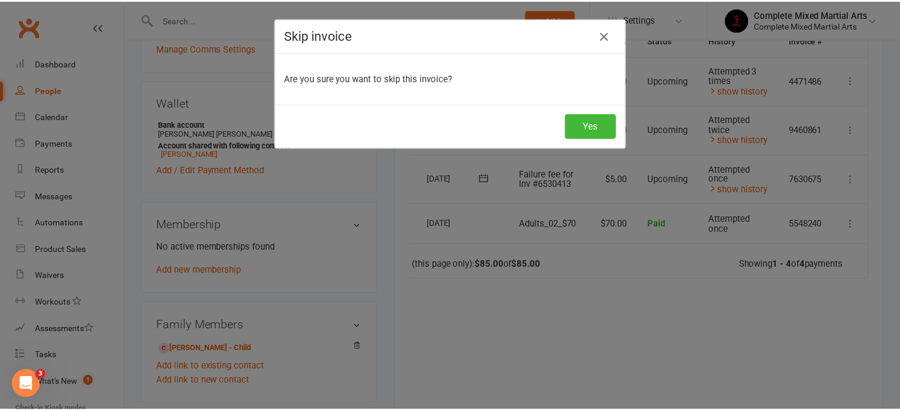
scroll to position [0, 34]
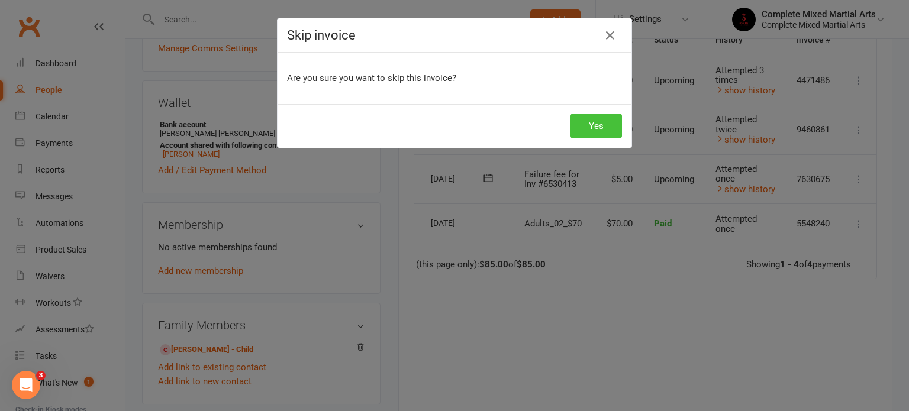
click at [603, 127] on button "Yes" at bounding box center [595, 126] width 51 height 25
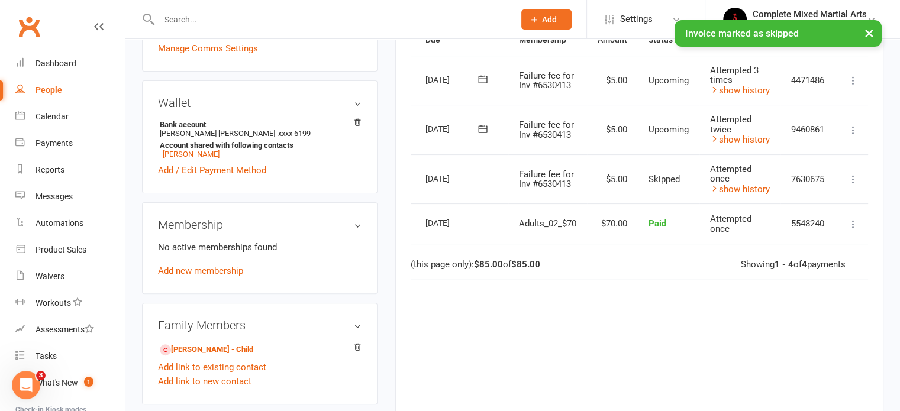
click at [862, 127] on td "Mark as Paid (Cash) [PERSON_NAME] as Paid (POS) Mark as Paid (Other) Skip Chang…" at bounding box center [852, 130] width 35 height 50
click at [857, 127] on icon at bounding box center [853, 130] width 12 height 12
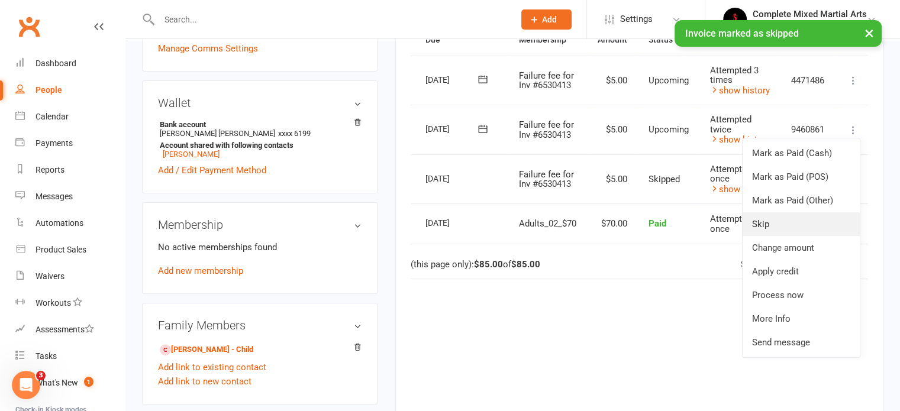
click at [802, 225] on link "Skip" at bounding box center [800, 224] width 117 height 24
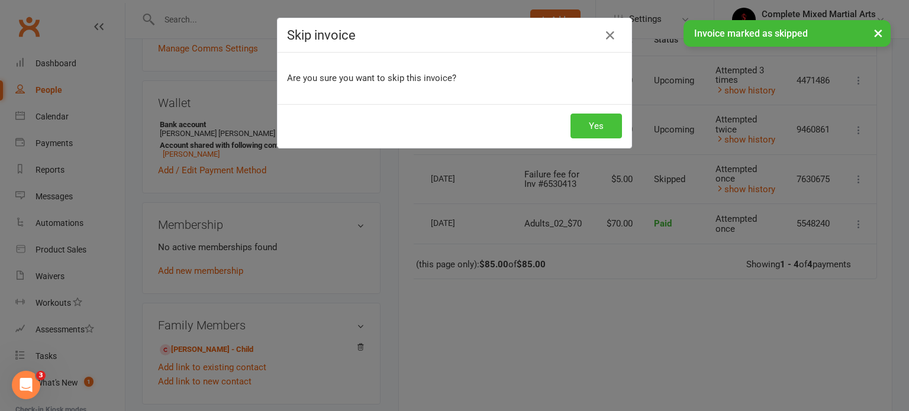
click at [605, 133] on button "Yes" at bounding box center [595, 126] width 51 height 25
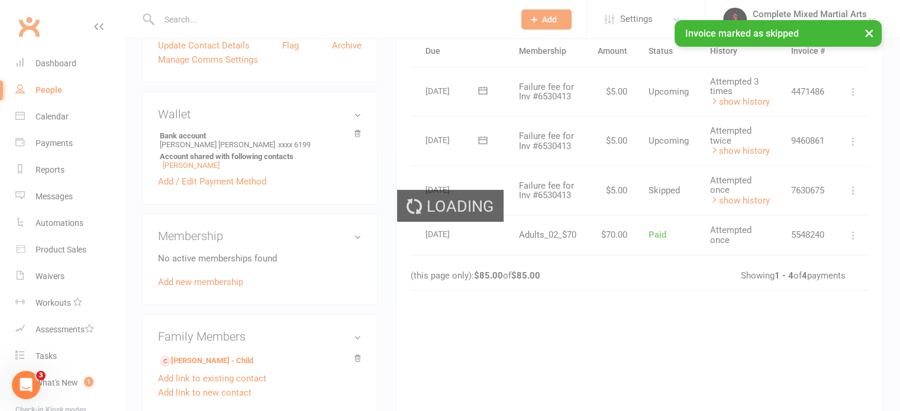
scroll to position [291, 0]
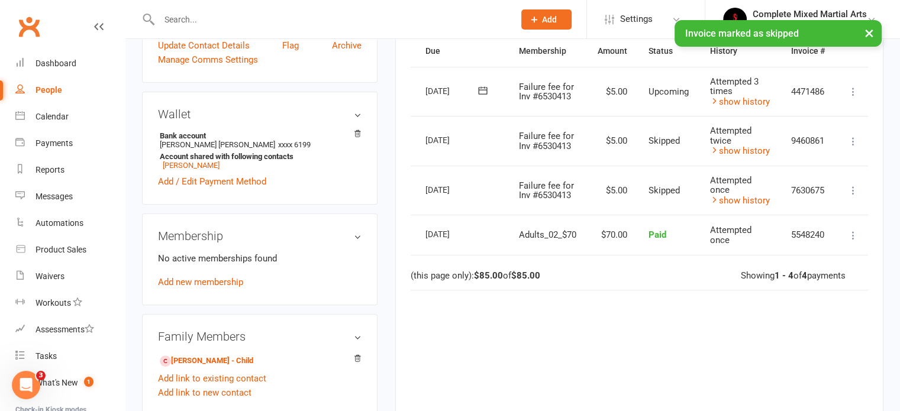
click at [854, 87] on icon at bounding box center [853, 92] width 12 height 12
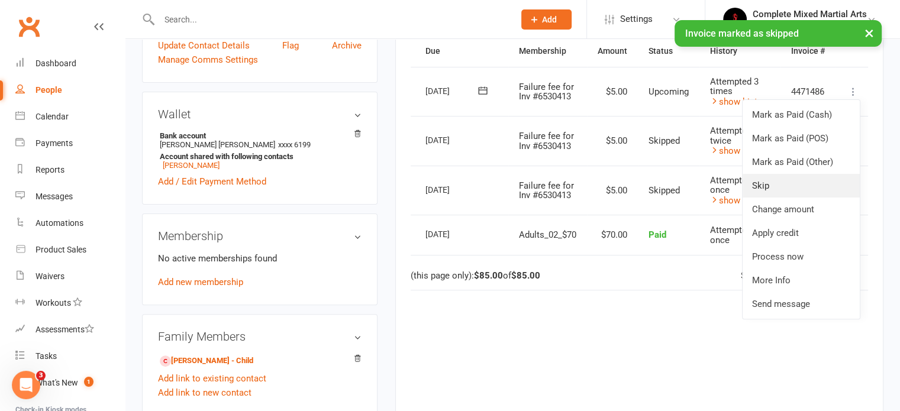
click at [779, 188] on link "Skip" at bounding box center [800, 186] width 117 height 24
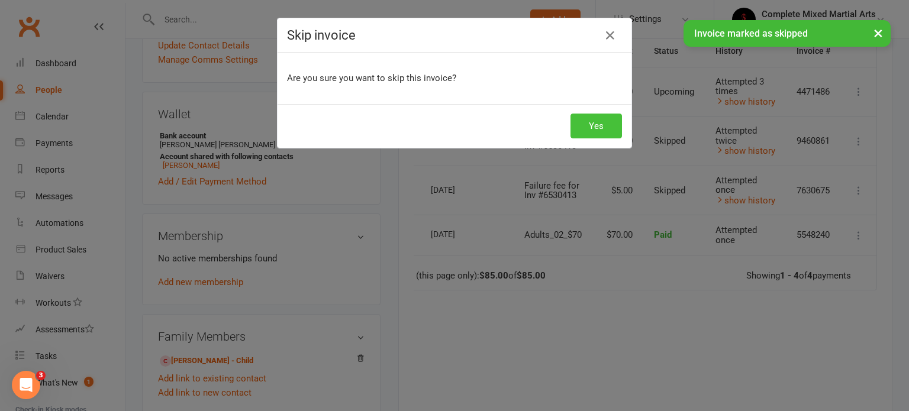
click at [587, 127] on button "Yes" at bounding box center [595, 126] width 51 height 25
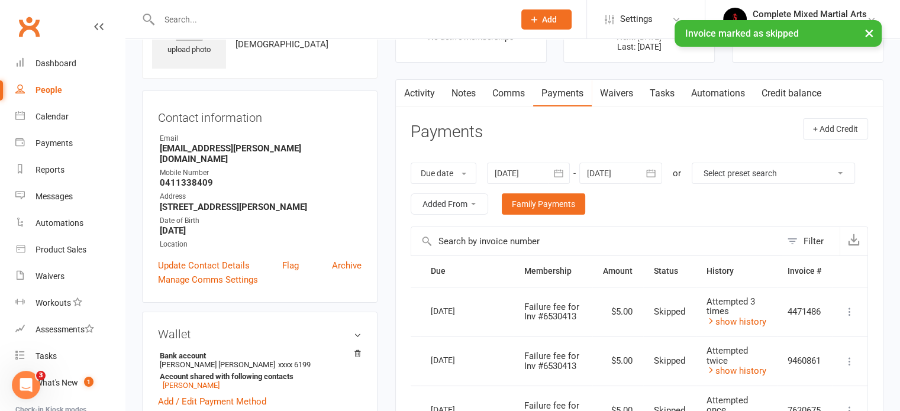
scroll to position [0, 0]
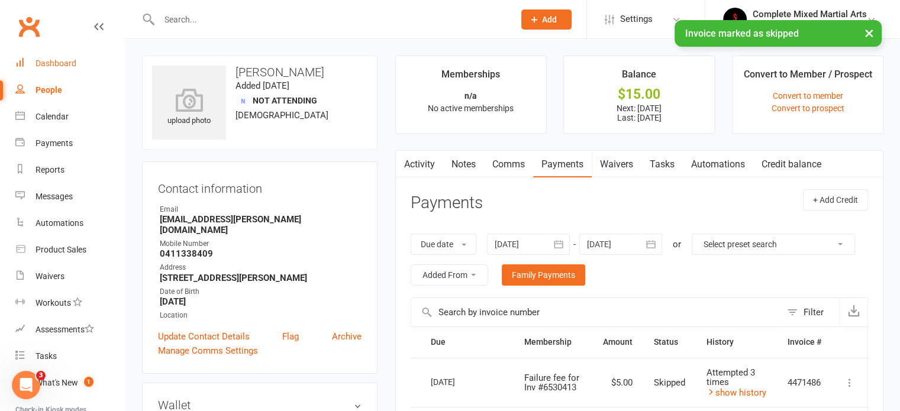
click at [56, 63] on div "Dashboard" at bounding box center [55, 63] width 41 height 9
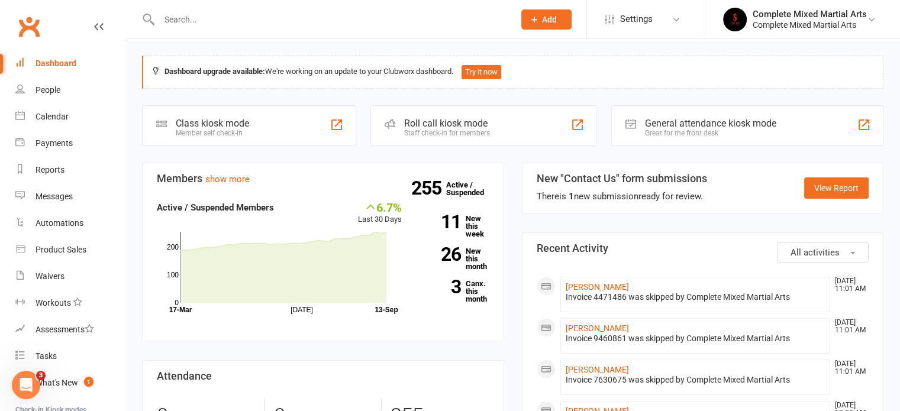
click at [46, 54] on link "Dashboard" at bounding box center [69, 63] width 109 height 27
click at [64, 62] on div "Dashboard" at bounding box center [55, 63] width 41 height 9
click at [828, 191] on link "View Report" at bounding box center [836, 187] width 64 height 21
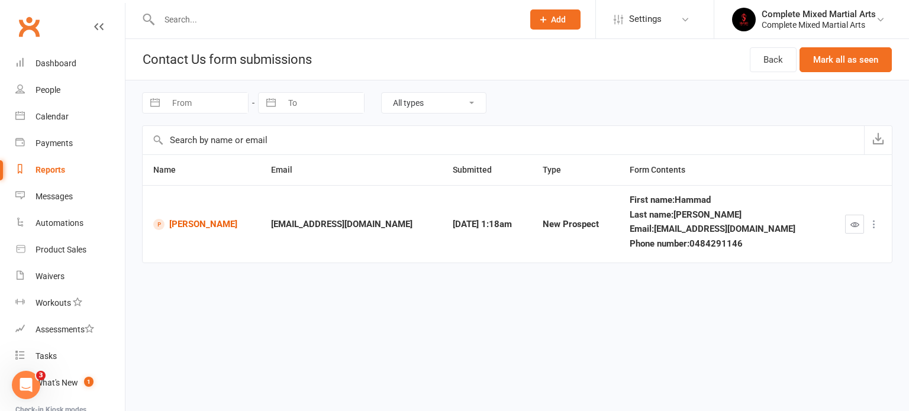
click at [876, 223] on icon at bounding box center [874, 224] width 12 height 12
click at [794, 322] on link "Delete" at bounding box center [821, 318] width 117 height 24
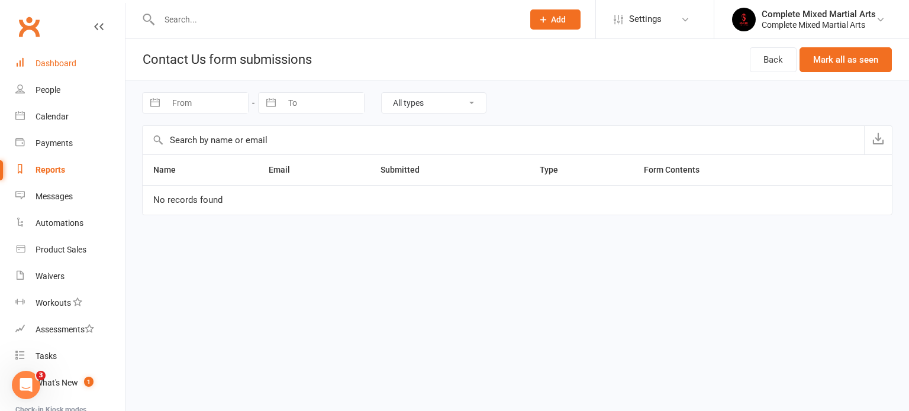
click at [80, 69] on link "Dashboard" at bounding box center [69, 63] width 109 height 27
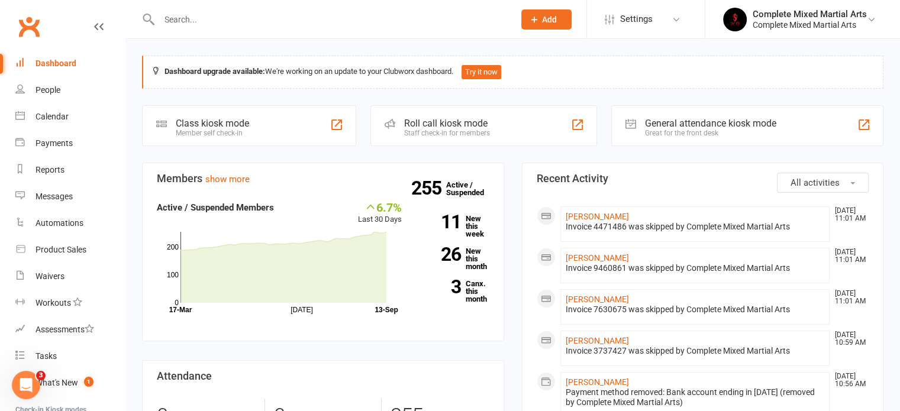
click at [231, 27] on input "text" at bounding box center [331, 19] width 350 height 17
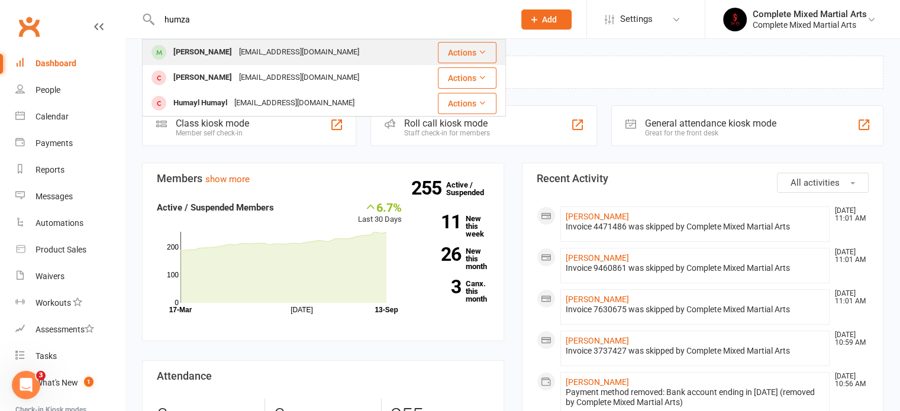
type input "humza"
click at [216, 54] on div "[PERSON_NAME]" at bounding box center [203, 52] width 66 height 17
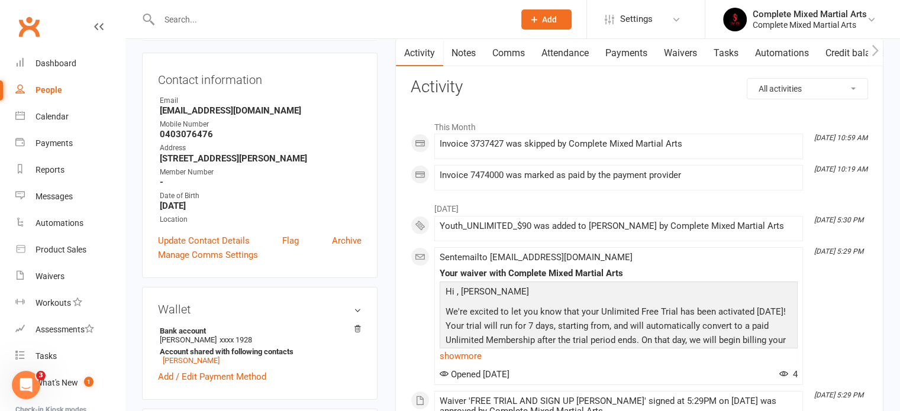
scroll to position [109, 0]
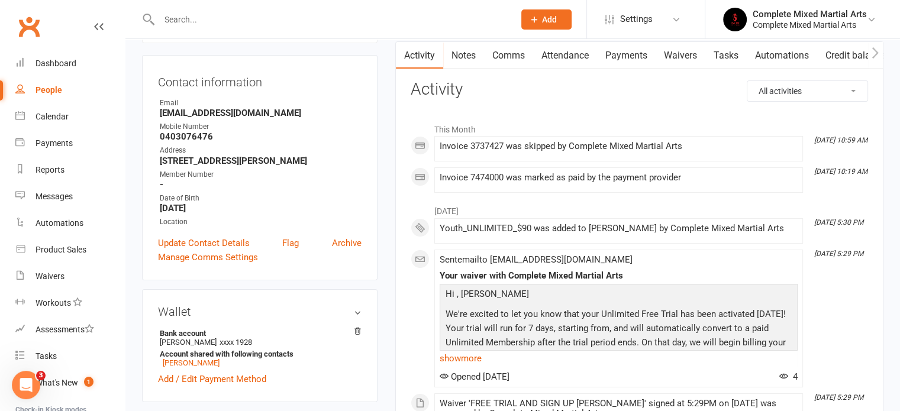
click at [612, 53] on link "Payments" at bounding box center [626, 55] width 59 height 27
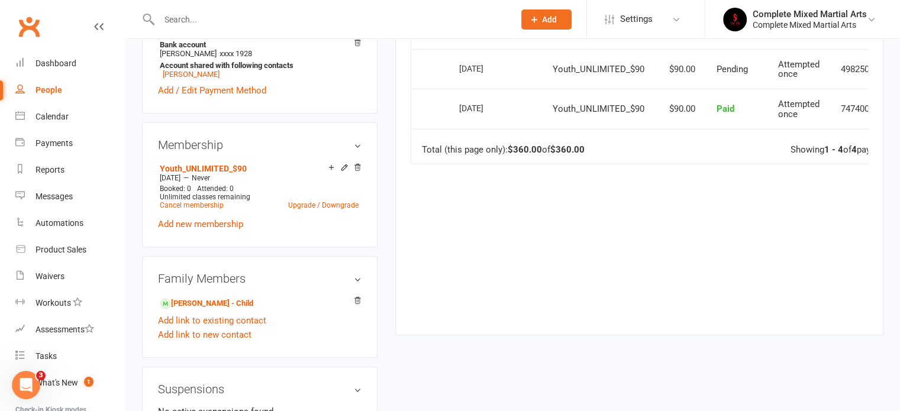
scroll to position [397, 0]
click at [360, 169] on icon at bounding box center [357, 168] width 8 height 8
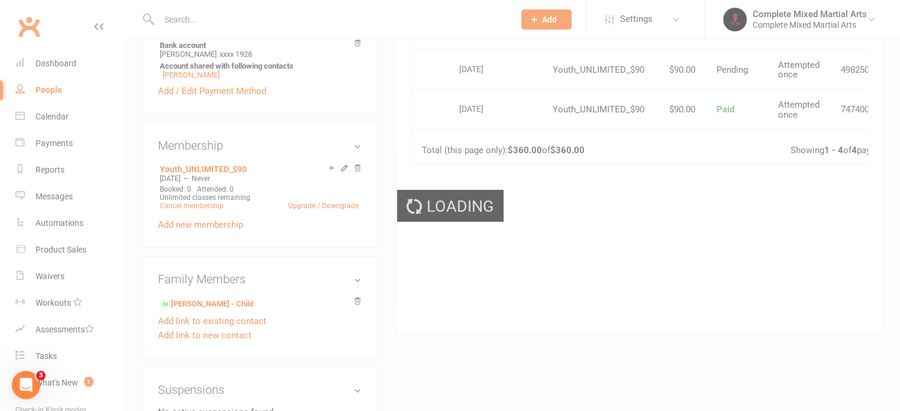
scroll to position [395, 0]
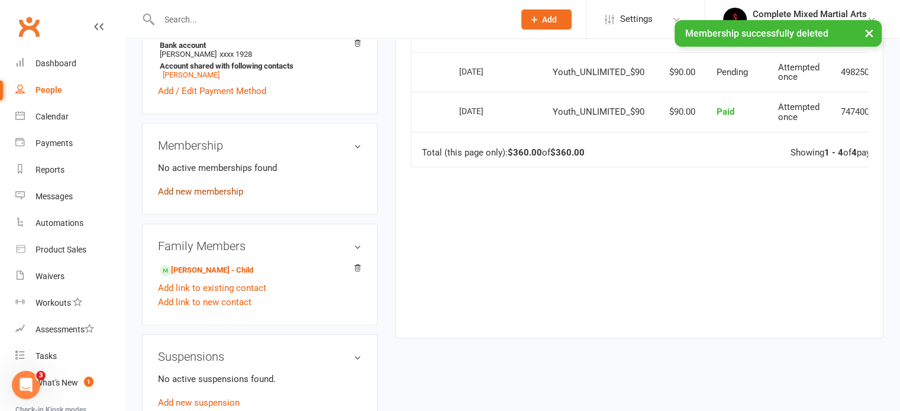
click at [225, 194] on link "Add new membership" at bounding box center [200, 191] width 85 height 11
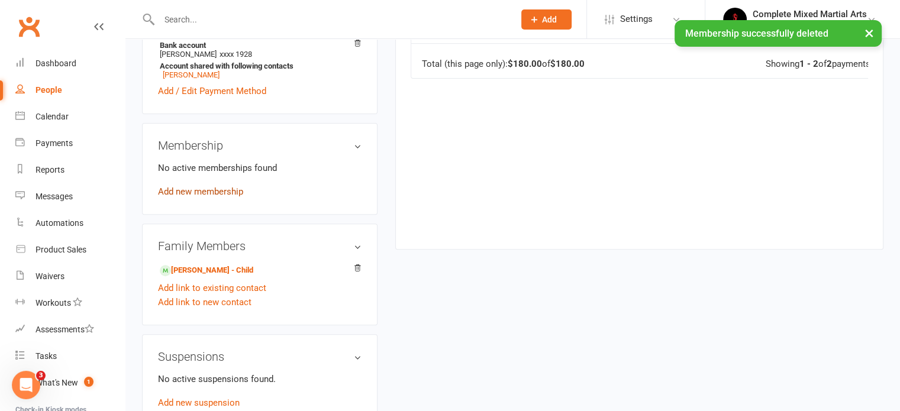
click at [225, 194] on link "Add new membership" at bounding box center [200, 191] width 85 height 11
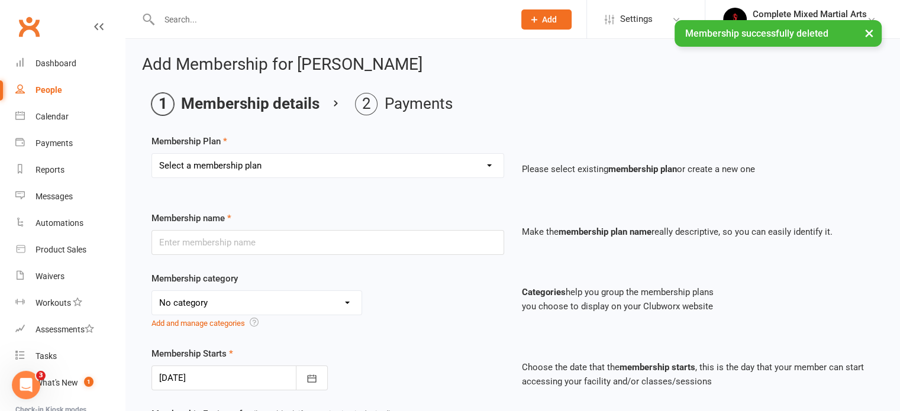
click at [237, 160] on select "Select a membership plan Create new Membership Plan Adults_01_$40 Adults_02_$70…" at bounding box center [327, 166] width 351 height 24
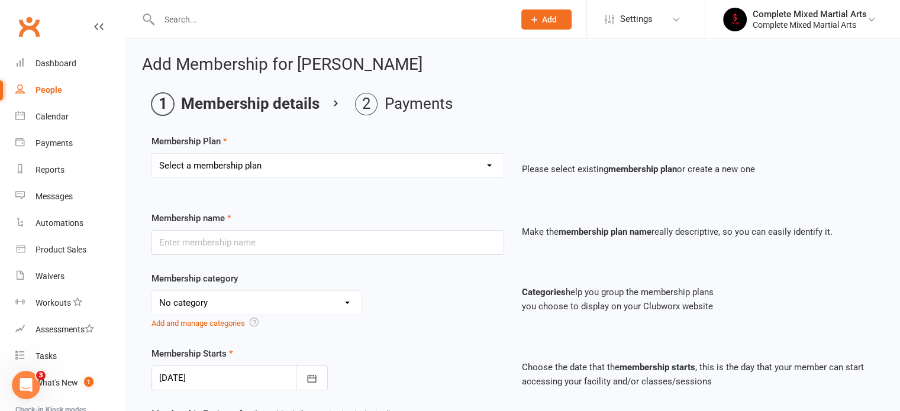
select select "5"
click at [152, 154] on select "Select a membership plan Create new Membership Plan Adults_01_$40 Adults_02_$70…" at bounding box center [327, 166] width 351 height 24
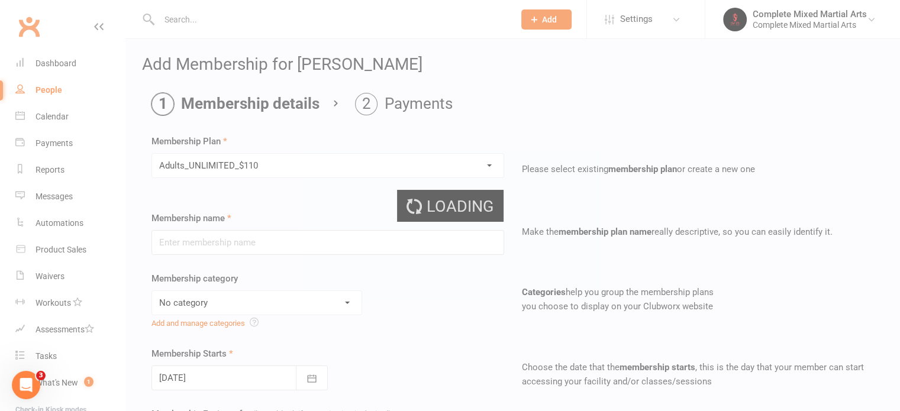
type input "Adults_UNLIMITED_$110"
select select "10"
type input "0"
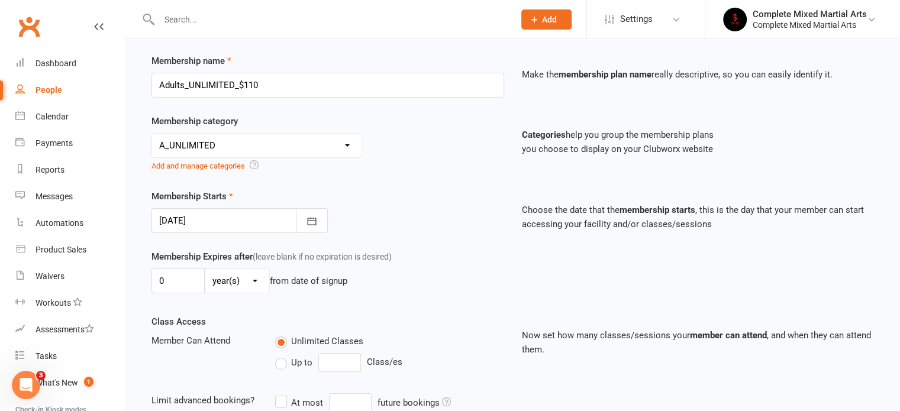
scroll to position [161, 0]
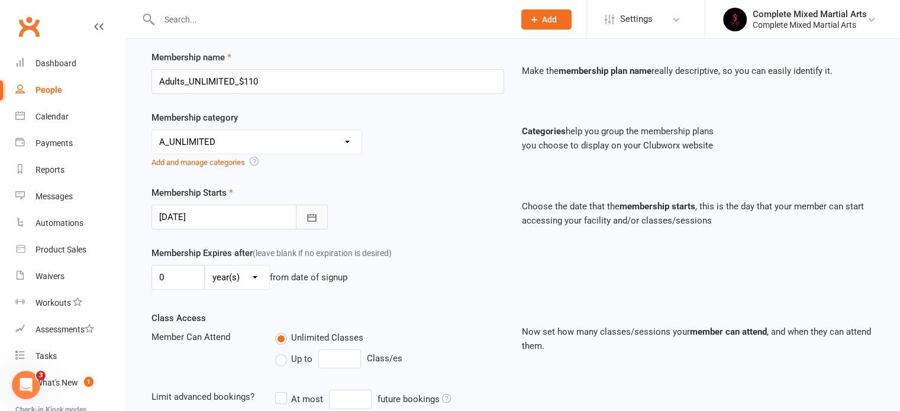
click at [309, 214] on icon "button" at bounding box center [311, 218] width 9 height 8
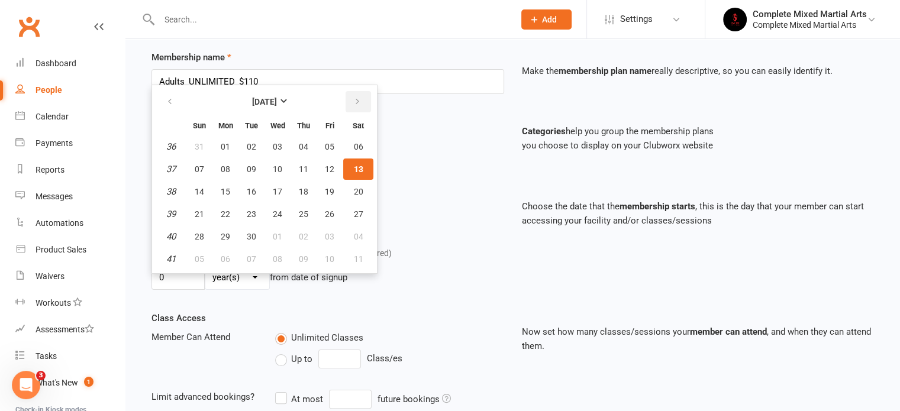
click at [361, 104] on button "button" at bounding box center [357, 101] width 25 height 21
click at [317, 161] on button "10" at bounding box center [329, 169] width 25 height 21
type input "[DATE]"
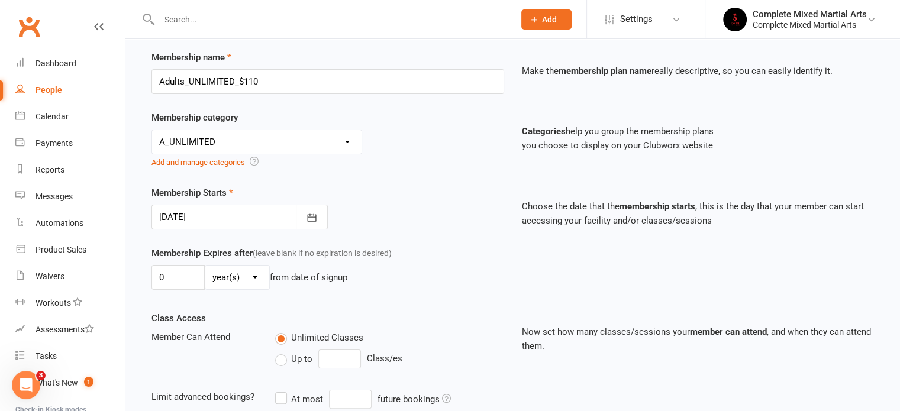
scroll to position [399, 0]
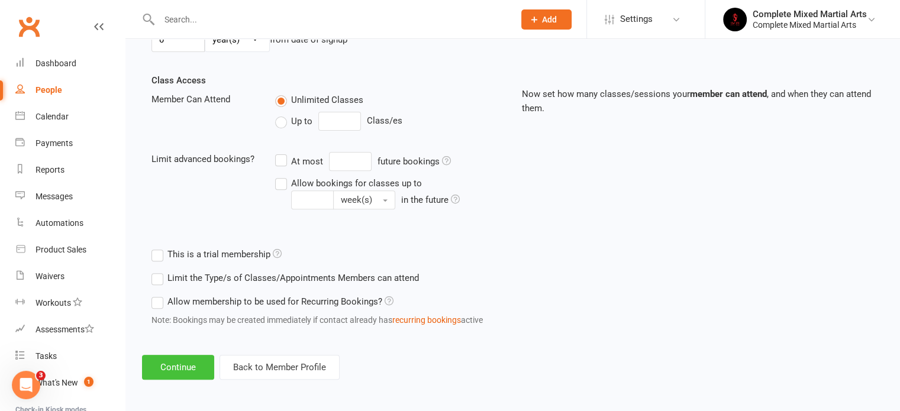
click at [173, 364] on button "Continue" at bounding box center [178, 367] width 72 height 25
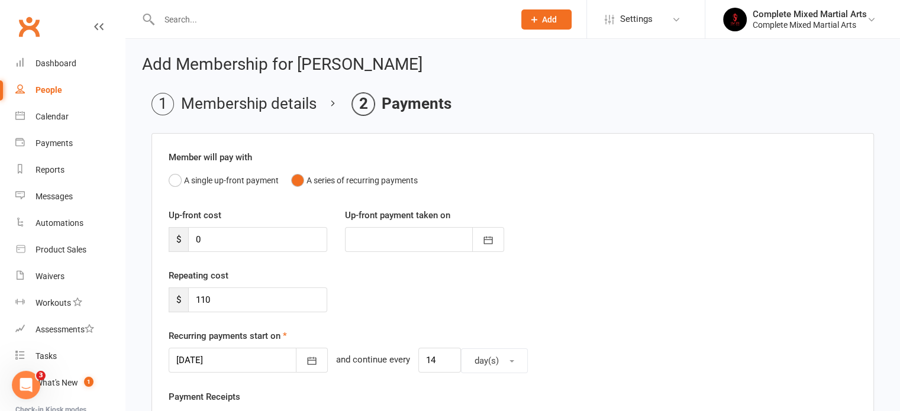
scroll to position [632, 0]
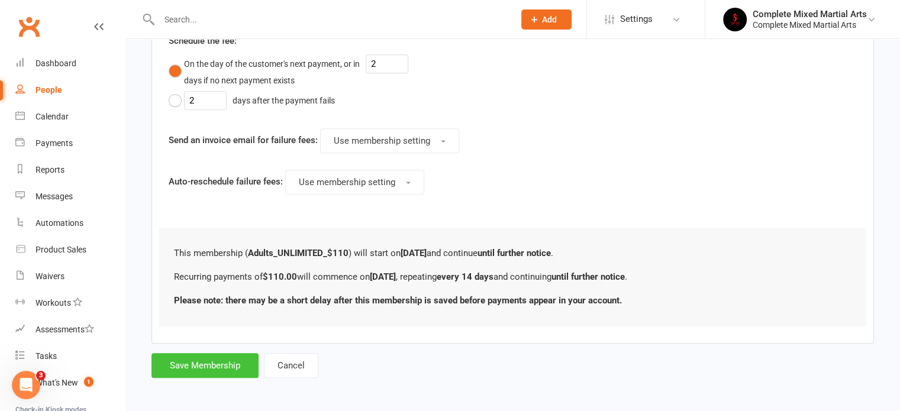
click at [173, 364] on button "Save Membership" at bounding box center [204, 365] width 107 height 25
